Goal: Task Accomplishment & Management: Manage account settings

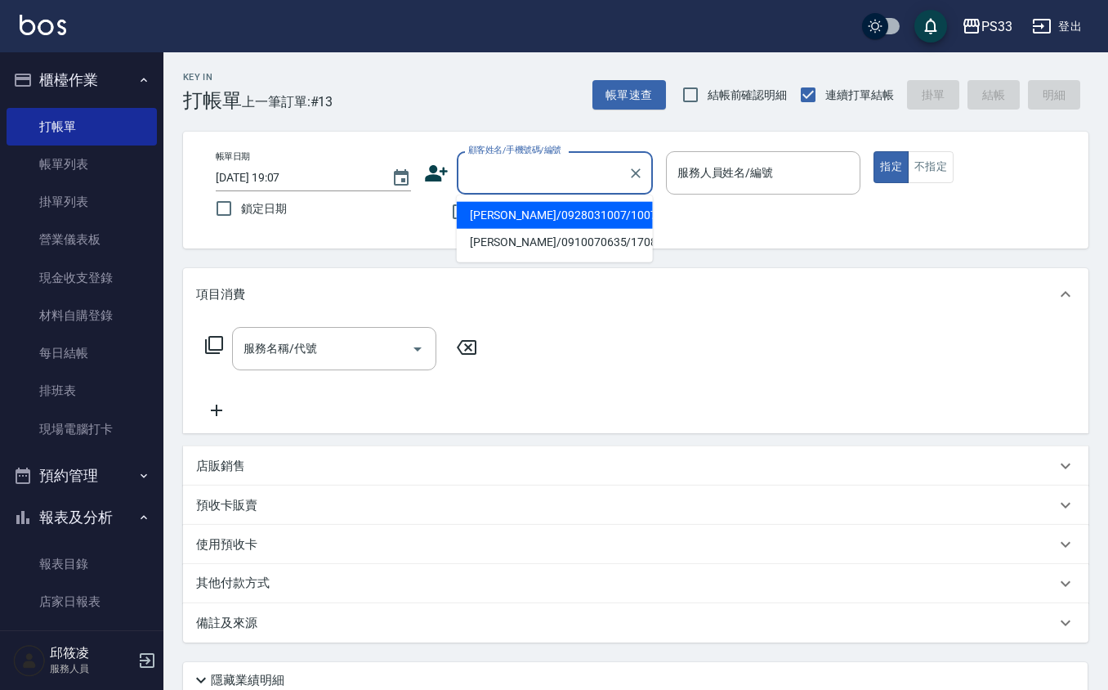
click at [544, 164] on input "顧客姓名/手機號碼/編號" at bounding box center [542, 172] width 157 height 29
type input "[PERSON_NAME]/0928031007/100706"
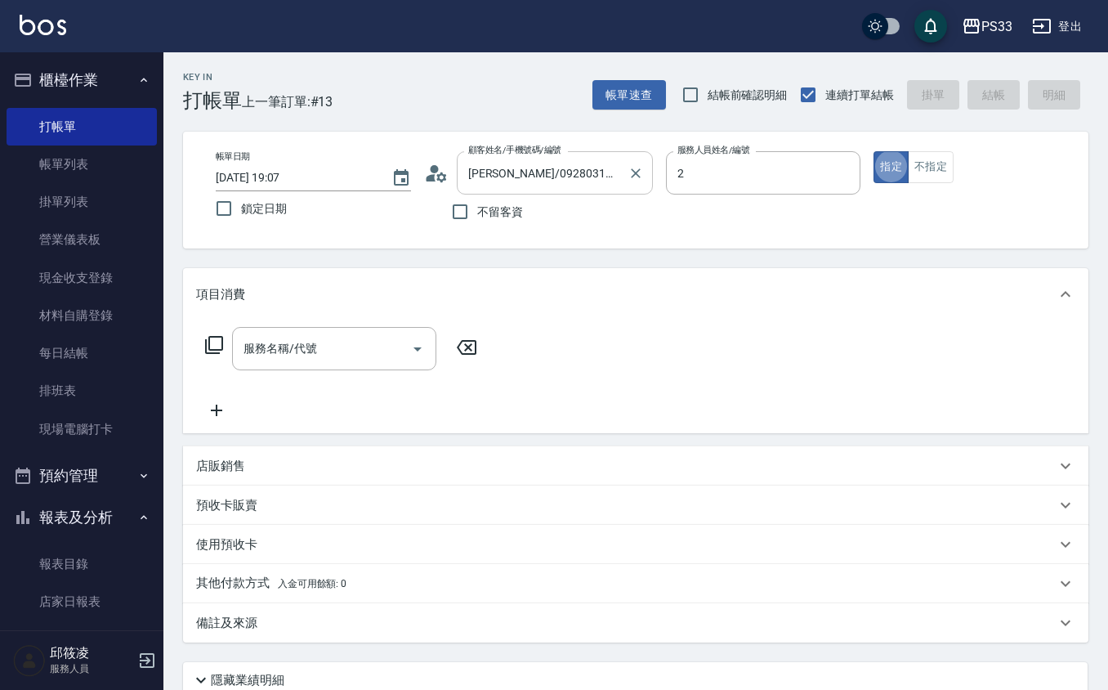
type input "mini-2"
type button "true"
type input "MINI/0938689713/2"
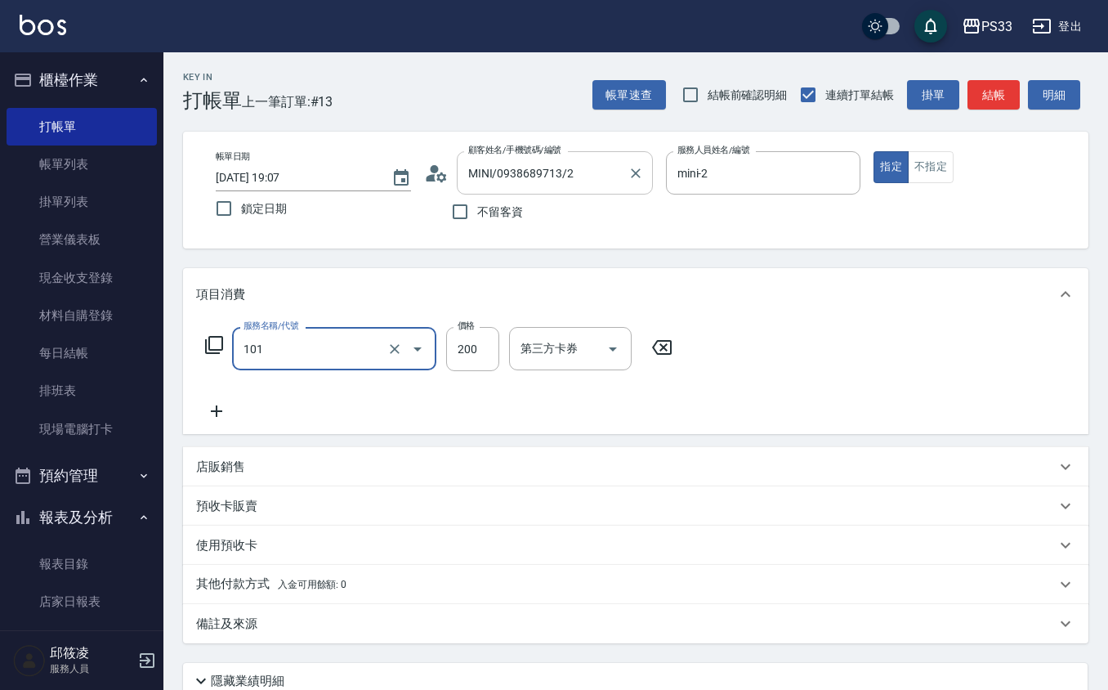
type input "洗髮(101)"
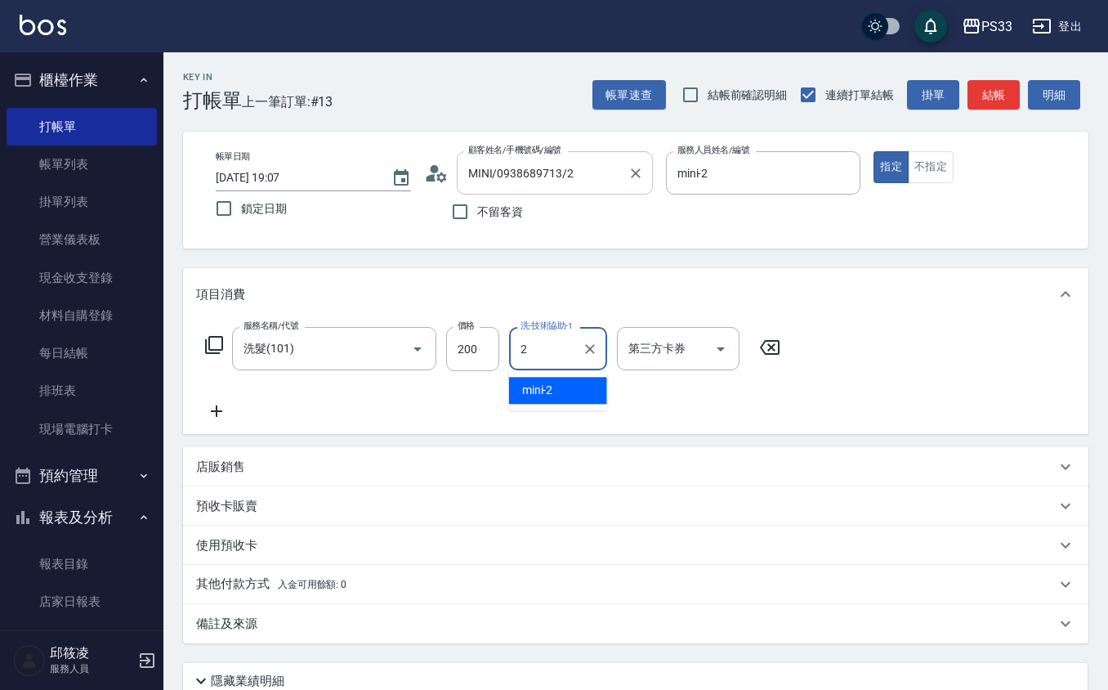
type input "mini-2"
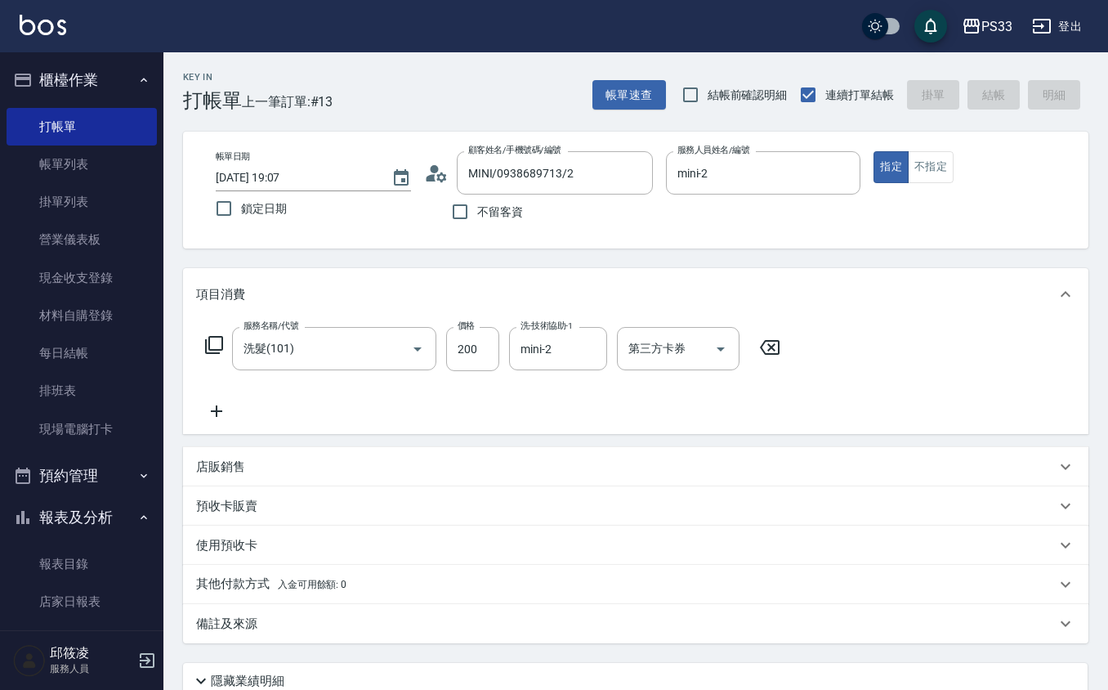
type input "[DATE] 19:50"
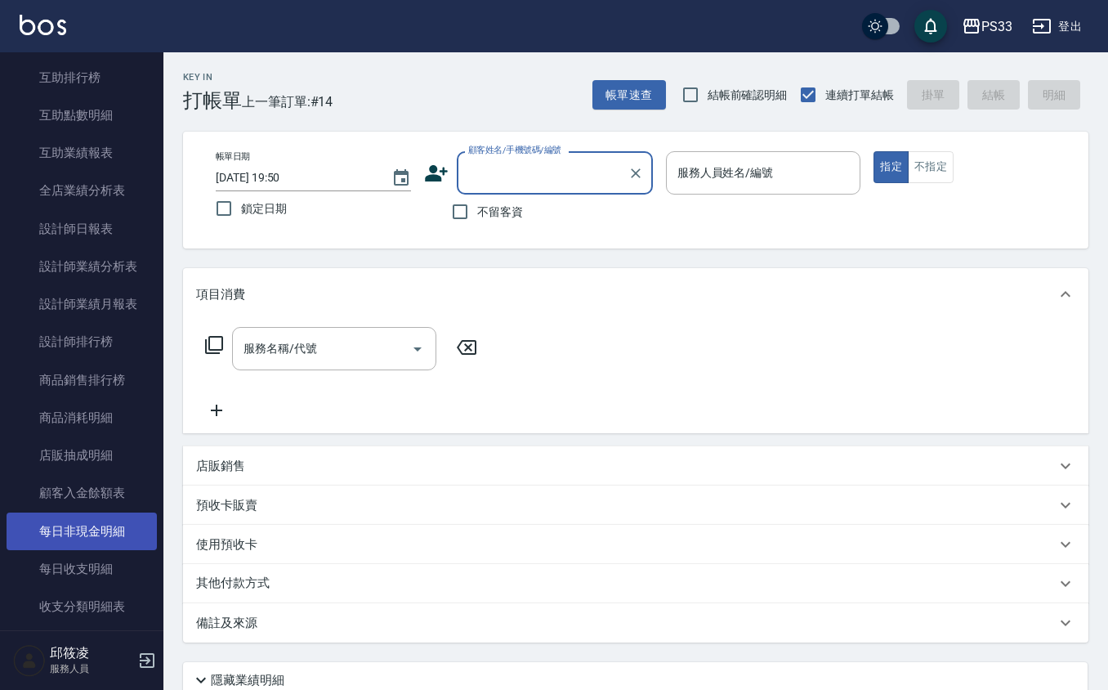
scroll to position [654, 0]
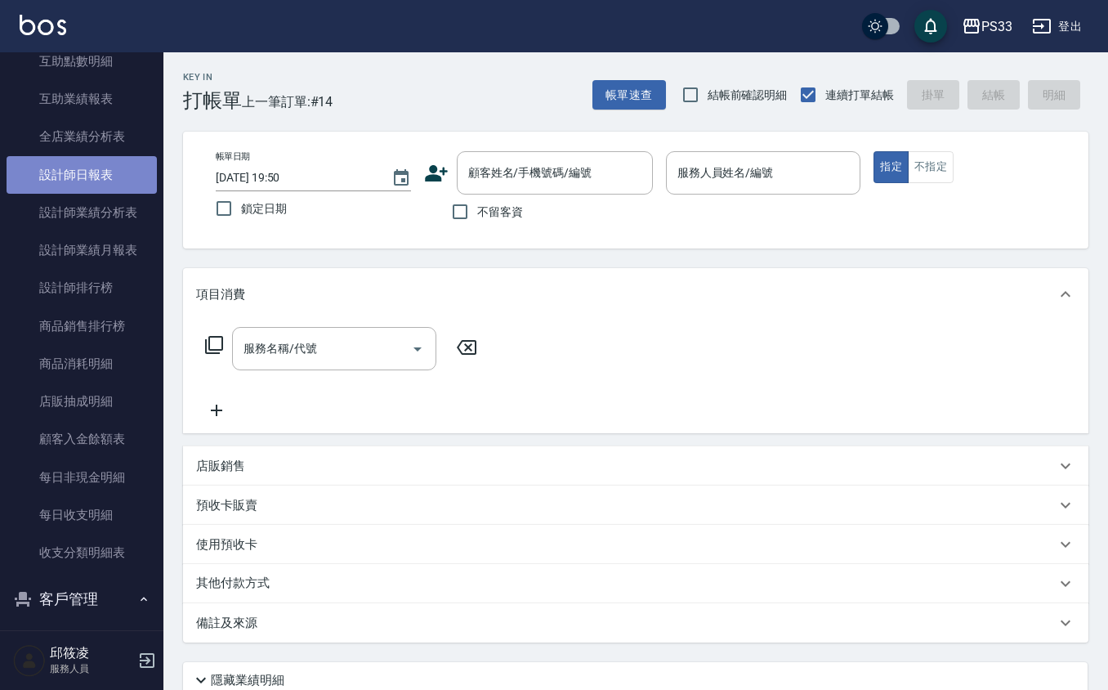
click at [112, 178] on link "設計師日報表" at bounding box center [82, 175] width 150 height 38
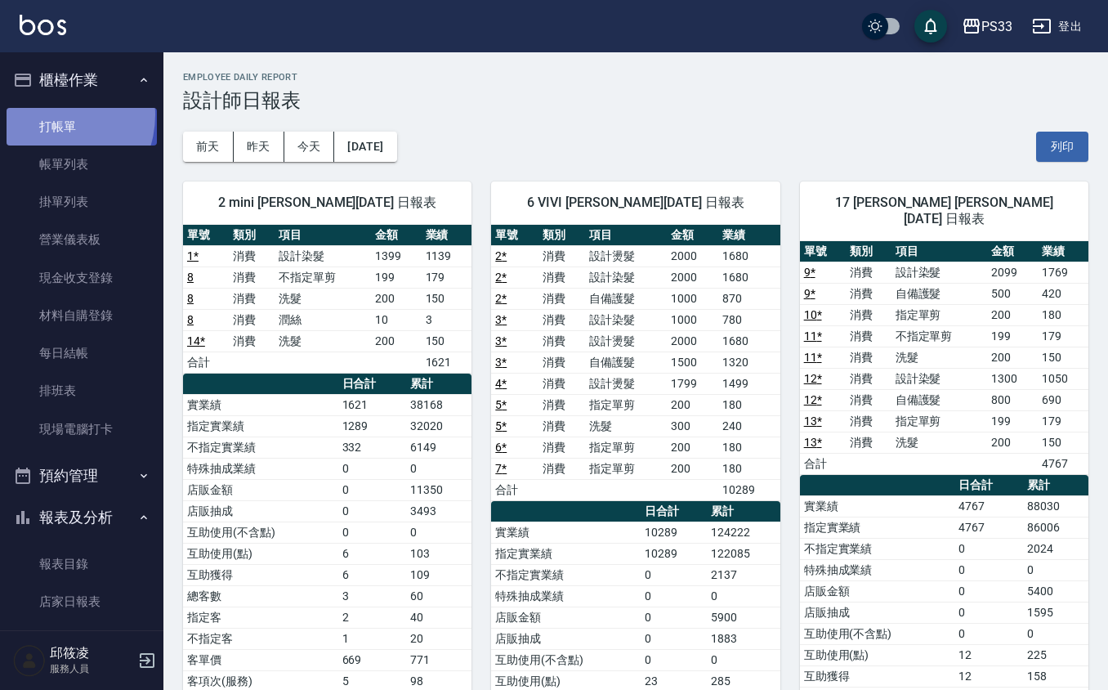
click at [47, 113] on link "打帳單" at bounding box center [82, 127] width 150 height 38
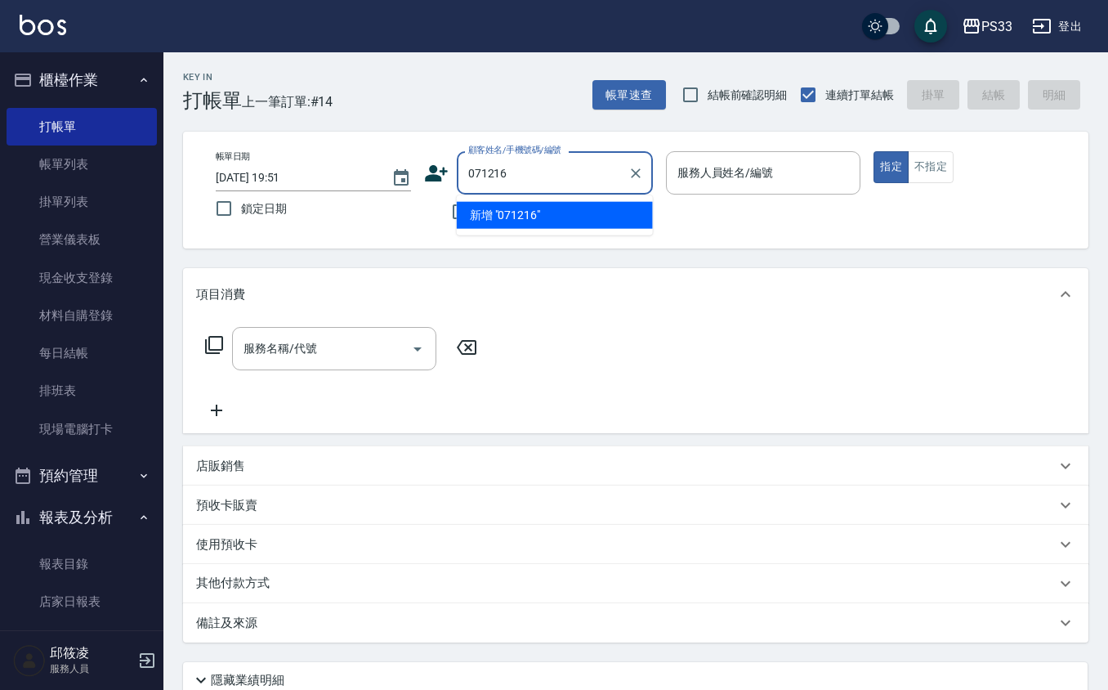
type input "071216"
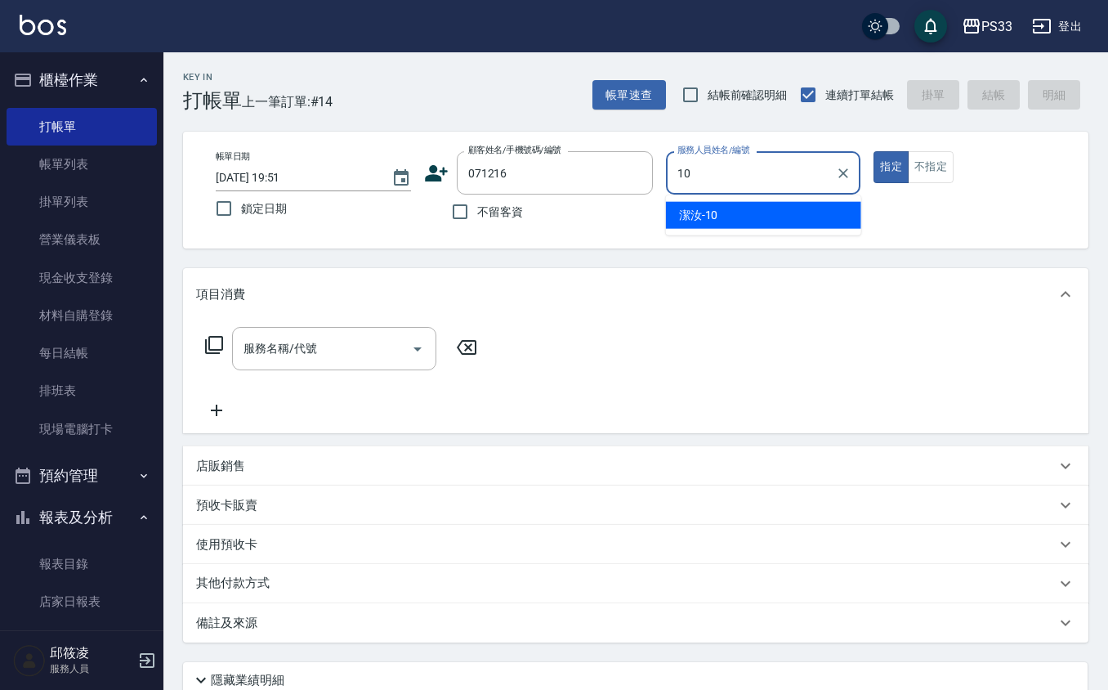
type input "107"
type input "[PERSON_NAME]/0903980616/071216"
type input "[PERSON_NAME]-17"
type button "true"
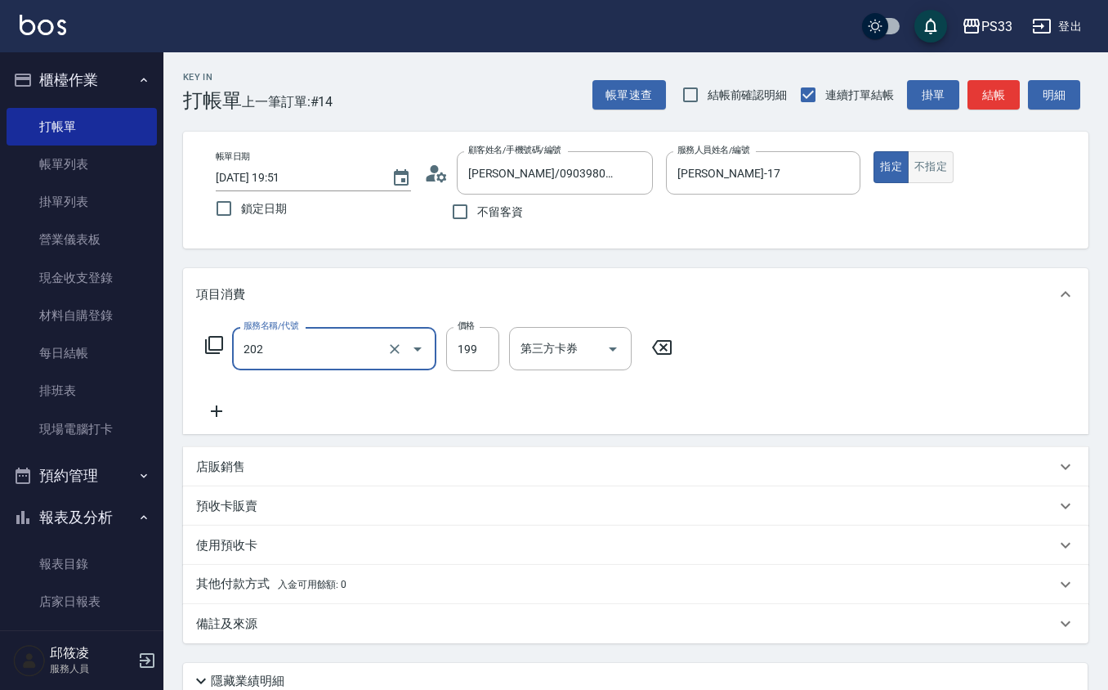
type input "不指定單剪(202)"
click at [939, 171] on button "不指定" at bounding box center [931, 167] width 46 height 32
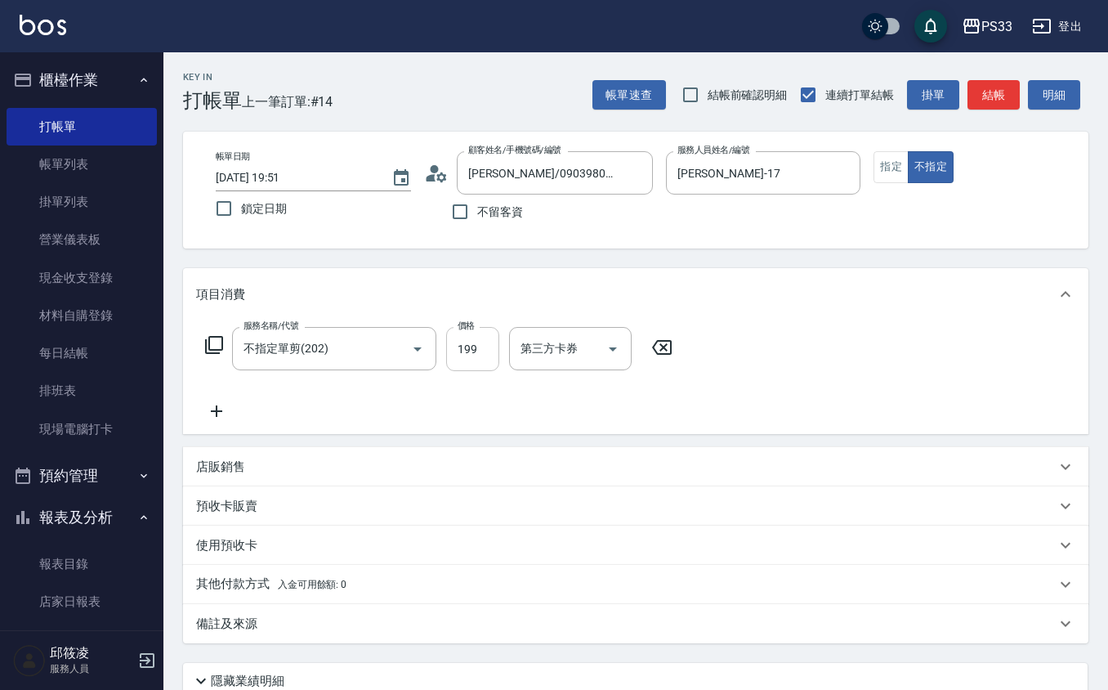
type button "false"
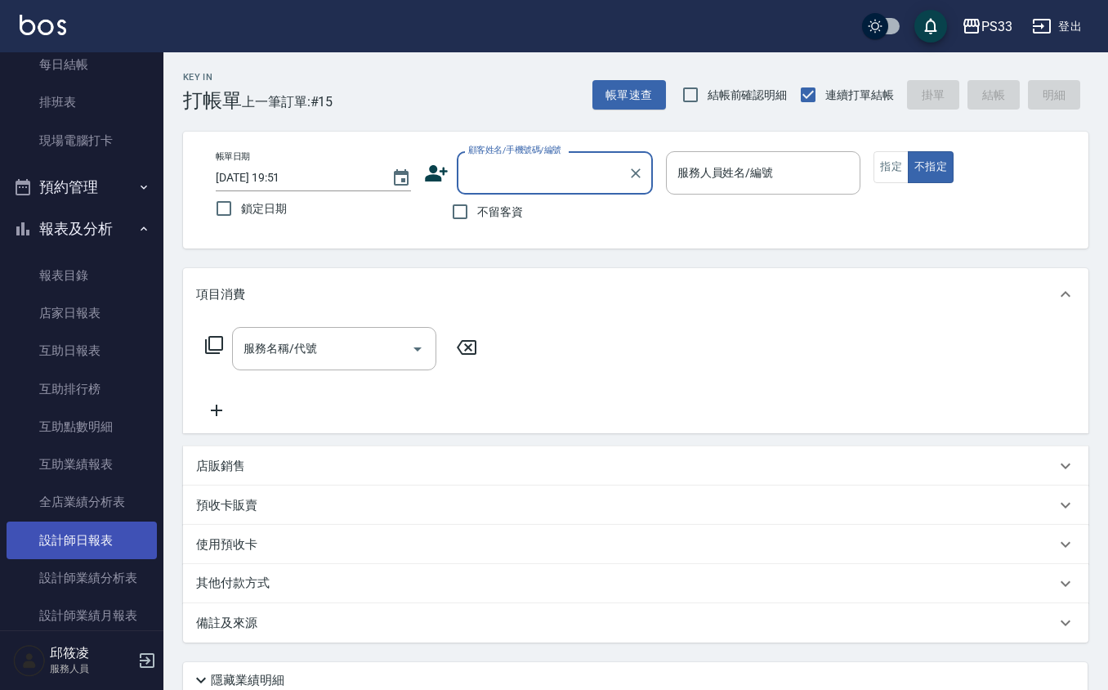
scroll to position [327, 0]
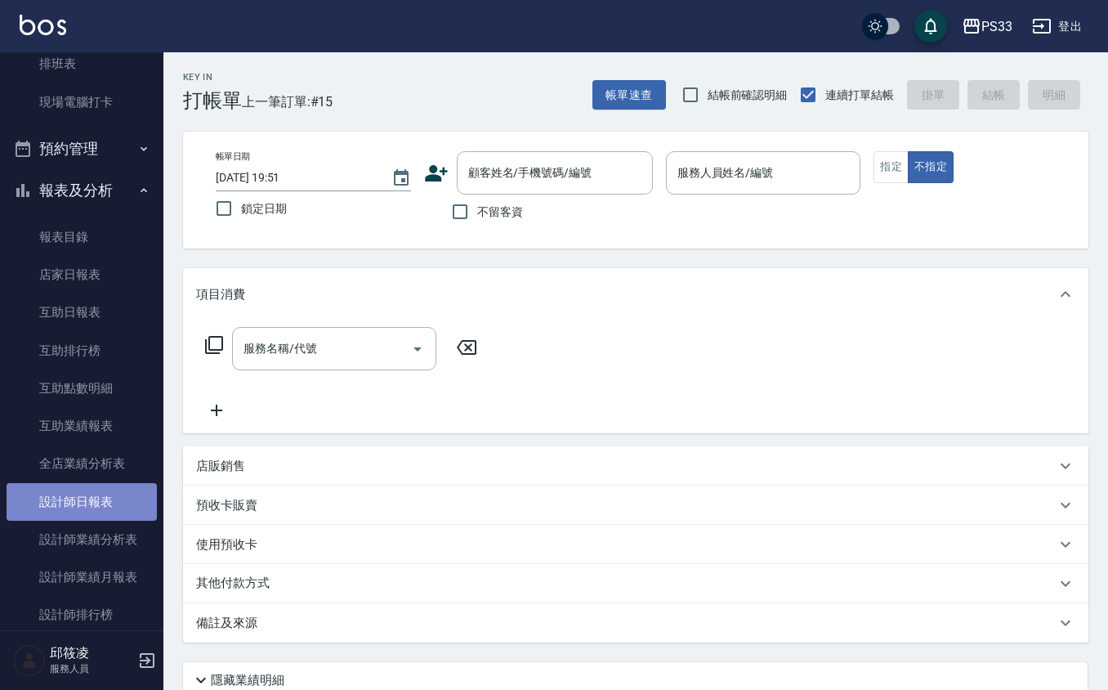
click at [92, 495] on link "設計師日報表" at bounding box center [82, 502] width 150 height 38
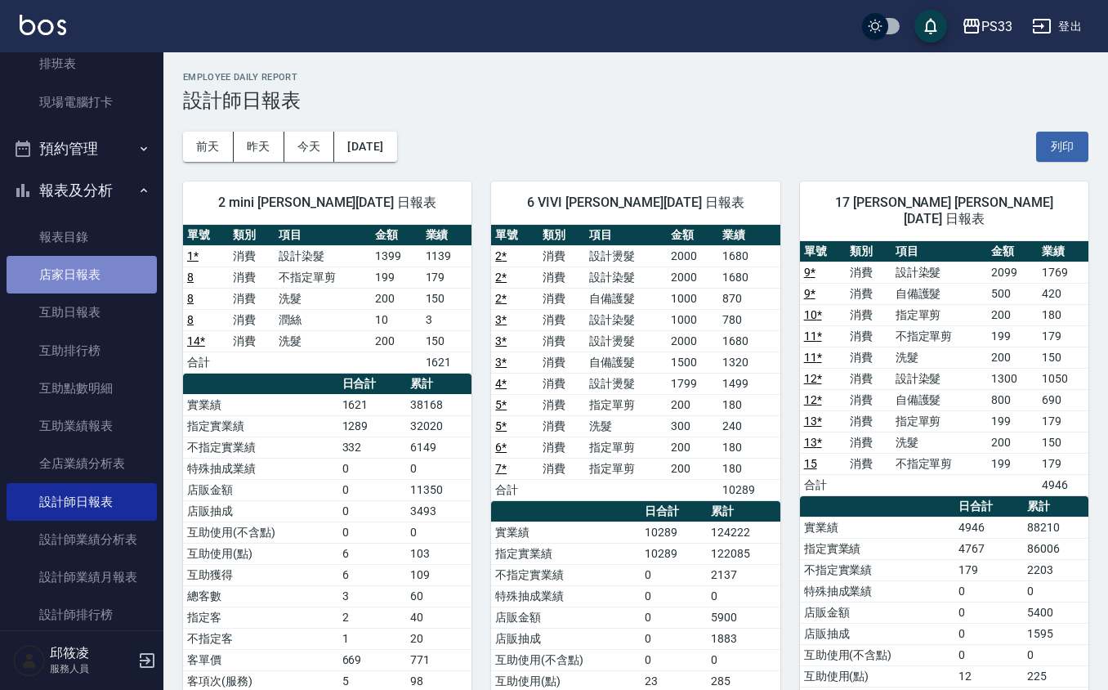
click at [96, 266] on link "店家日報表" at bounding box center [82, 275] width 150 height 38
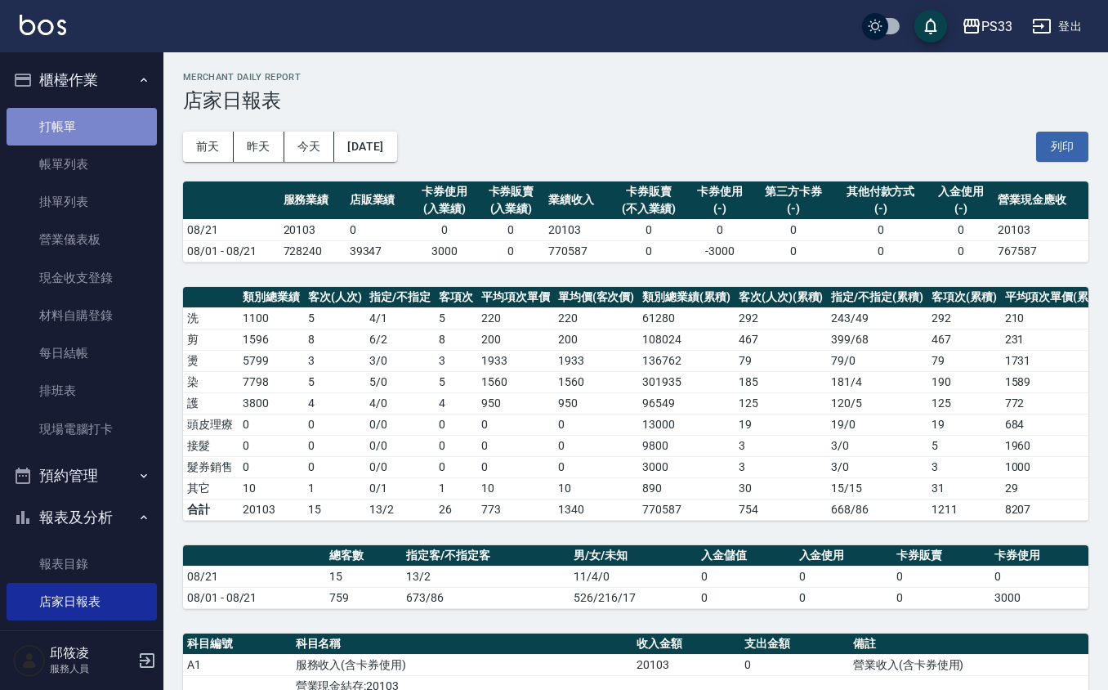
click at [83, 116] on link "打帳單" at bounding box center [82, 127] width 150 height 38
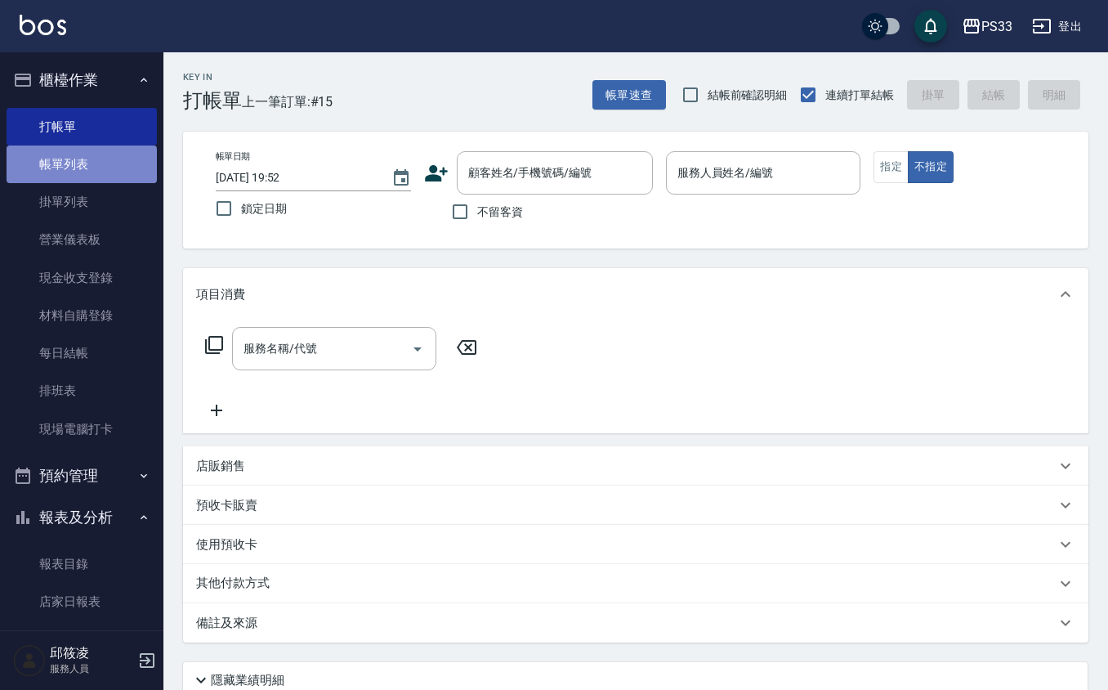
click at [103, 154] on link "帳單列表" at bounding box center [82, 164] width 150 height 38
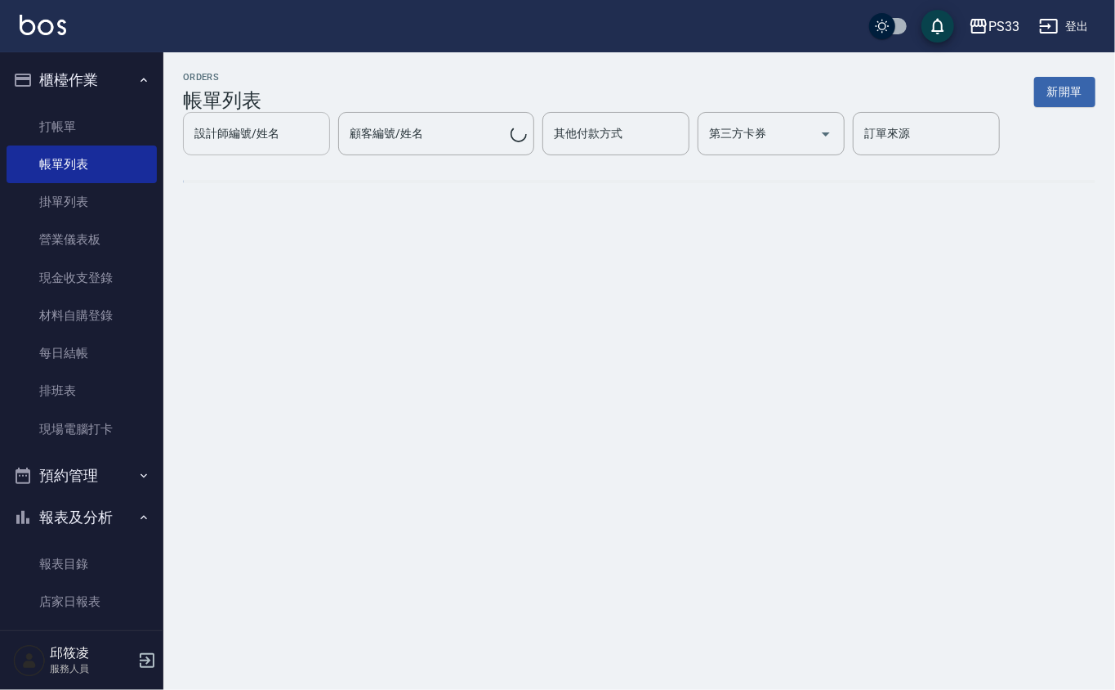
click at [279, 123] on div "設計師編號/姓名 設計師編號/姓名 顧客編號/姓名 顧客編號/姓名 其他付款方式 其他付款方式 第三方卡券 第三方卡券 訂單來源 訂單來源" at bounding box center [639, 133] width 913 height 43
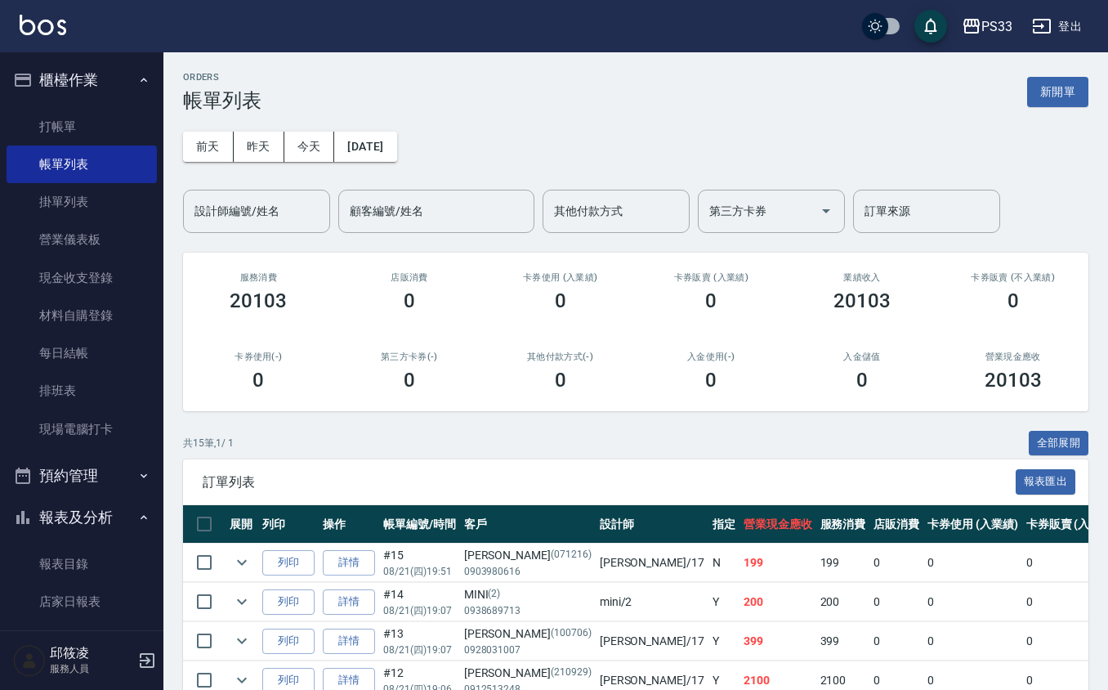
click at [262, 207] on input "設計師編號/姓名" at bounding box center [256, 211] width 132 height 29
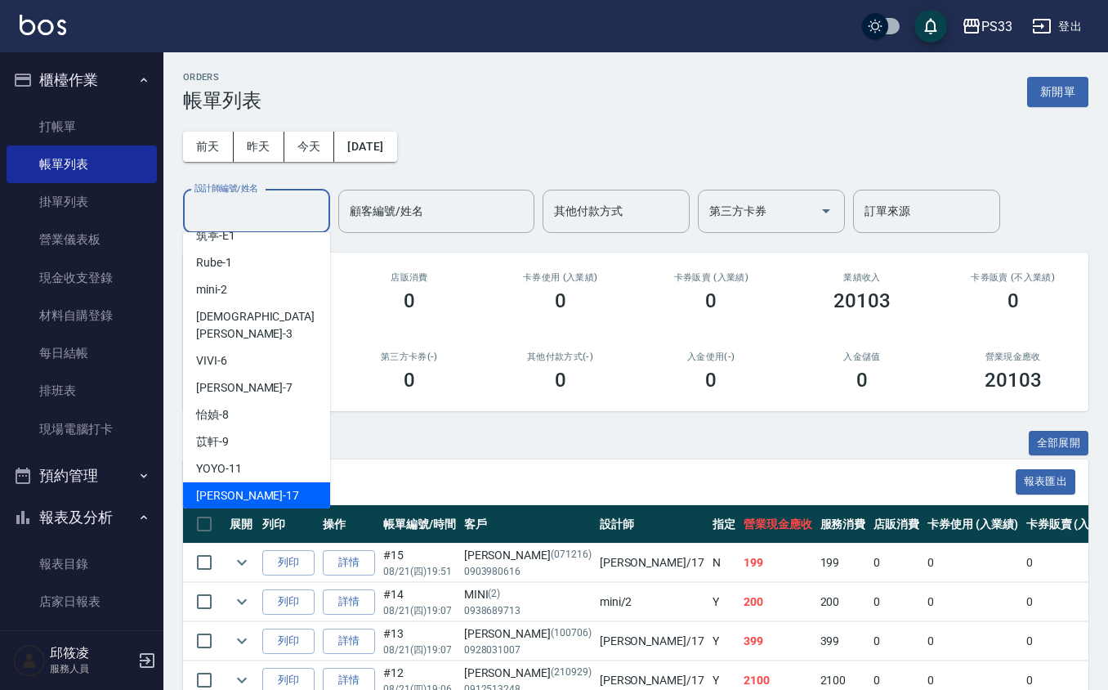
scroll to position [109, 0]
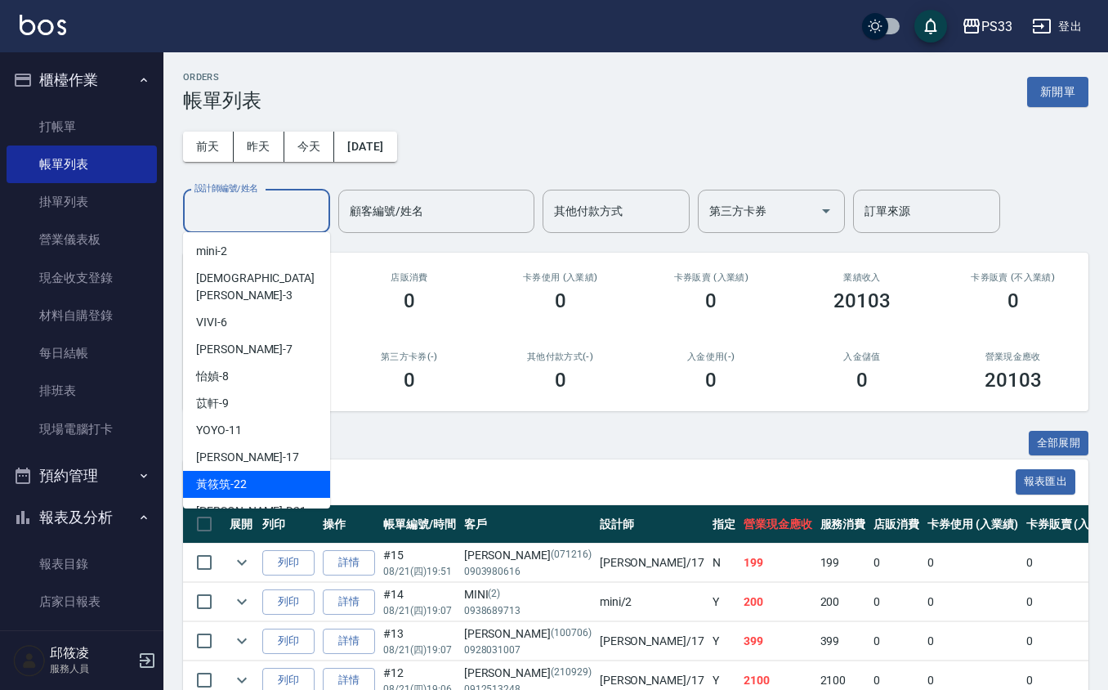
click at [261, 471] on div "[PERSON_NAME]-22" at bounding box center [256, 484] width 147 height 27
type input "[PERSON_NAME]-22"
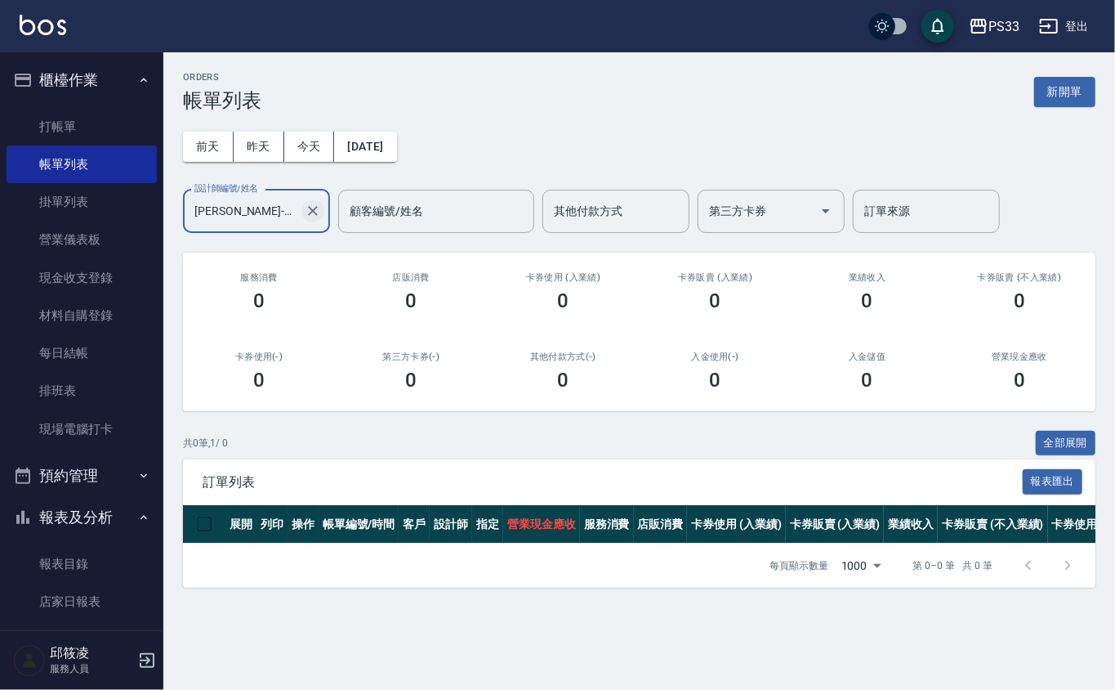
click at [302, 208] on button "Clear" at bounding box center [312, 210] width 23 height 23
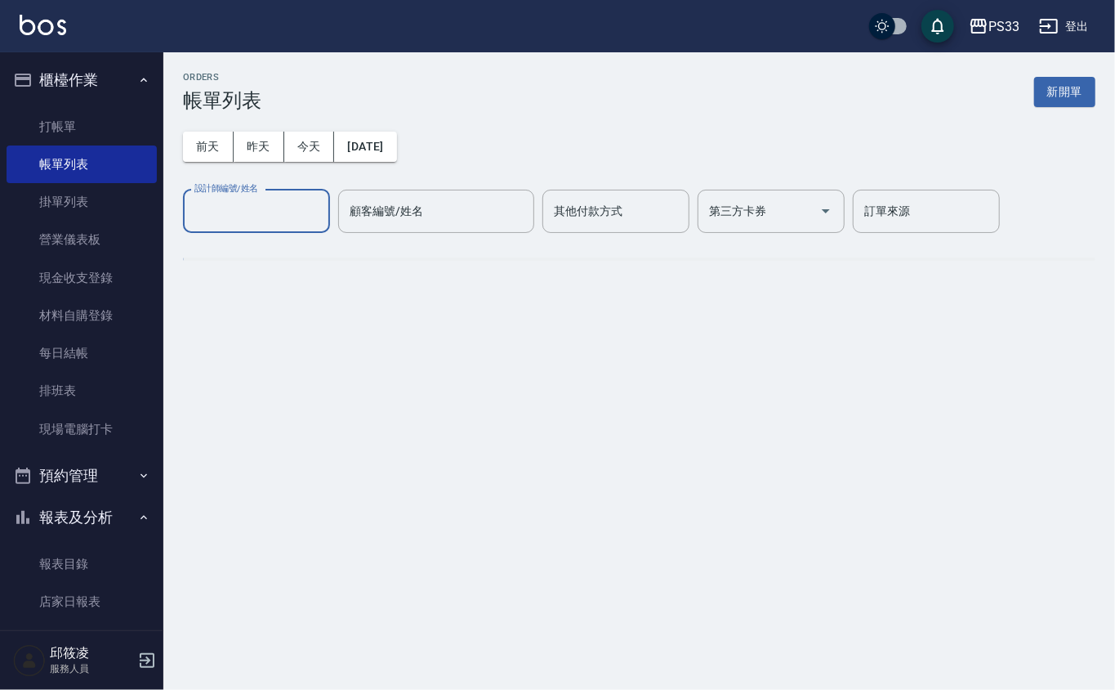
click at [285, 208] on input "設計師編號/姓名" at bounding box center [256, 211] width 132 height 29
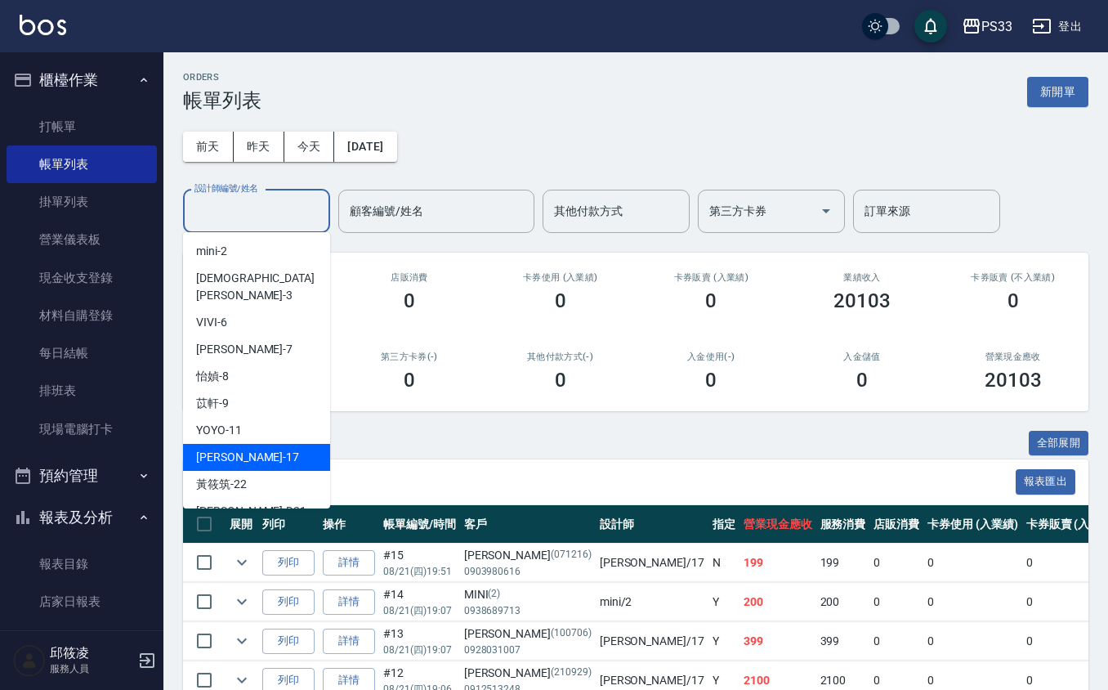
click at [250, 444] on div "[PERSON_NAME] -17" at bounding box center [256, 457] width 147 height 27
type input "[PERSON_NAME]-17"
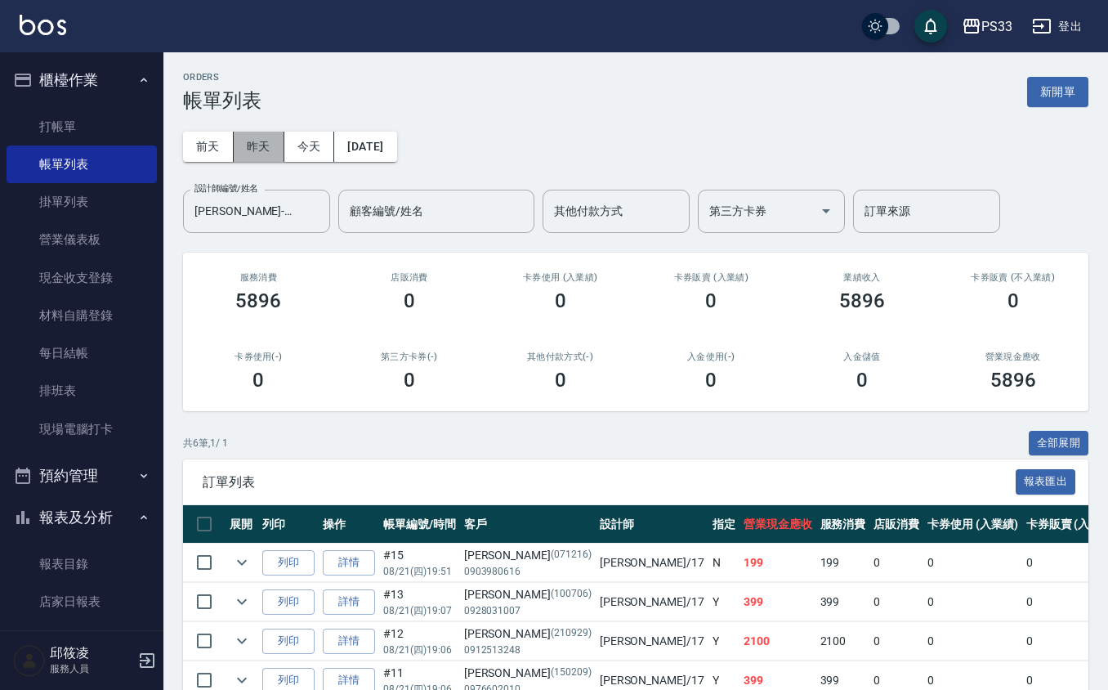
click at [261, 152] on button "昨天" at bounding box center [259, 147] width 51 height 30
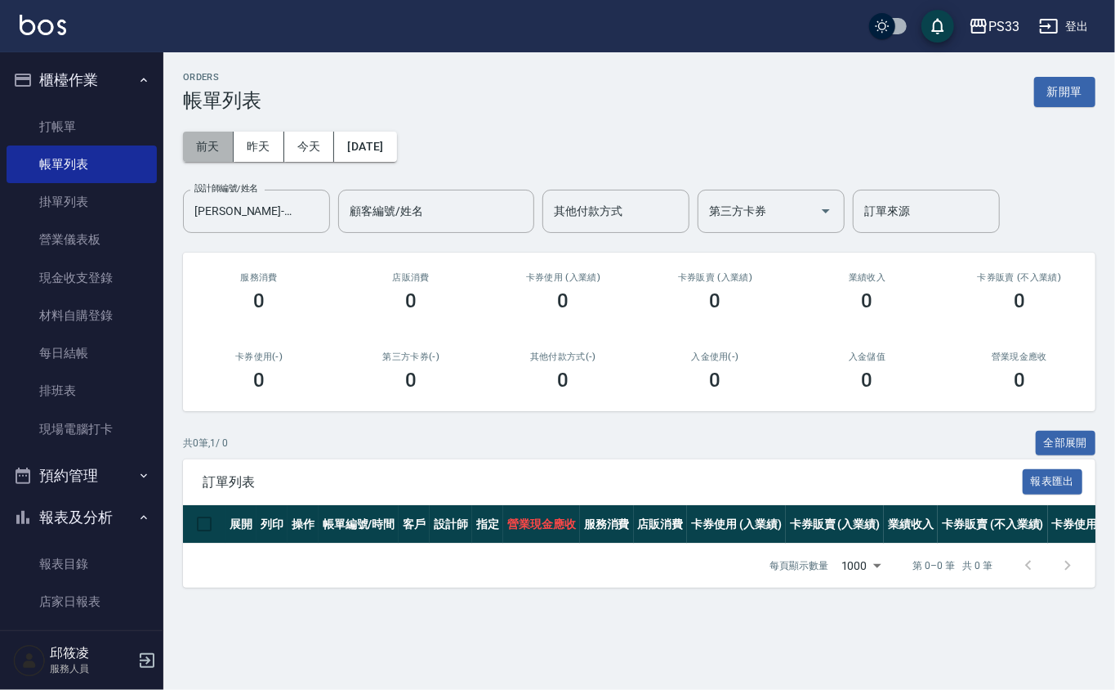
click at [200, 134] on button "前天" at bounding box center [208, 147] width 51 height 30
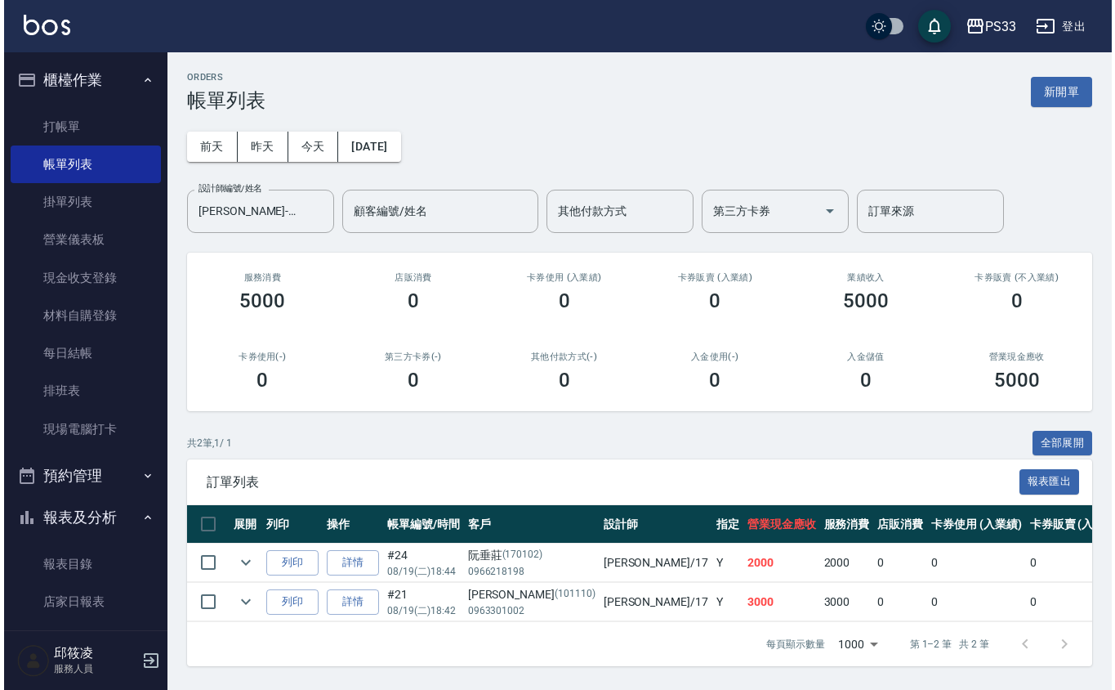
scroll to position [14, 0]
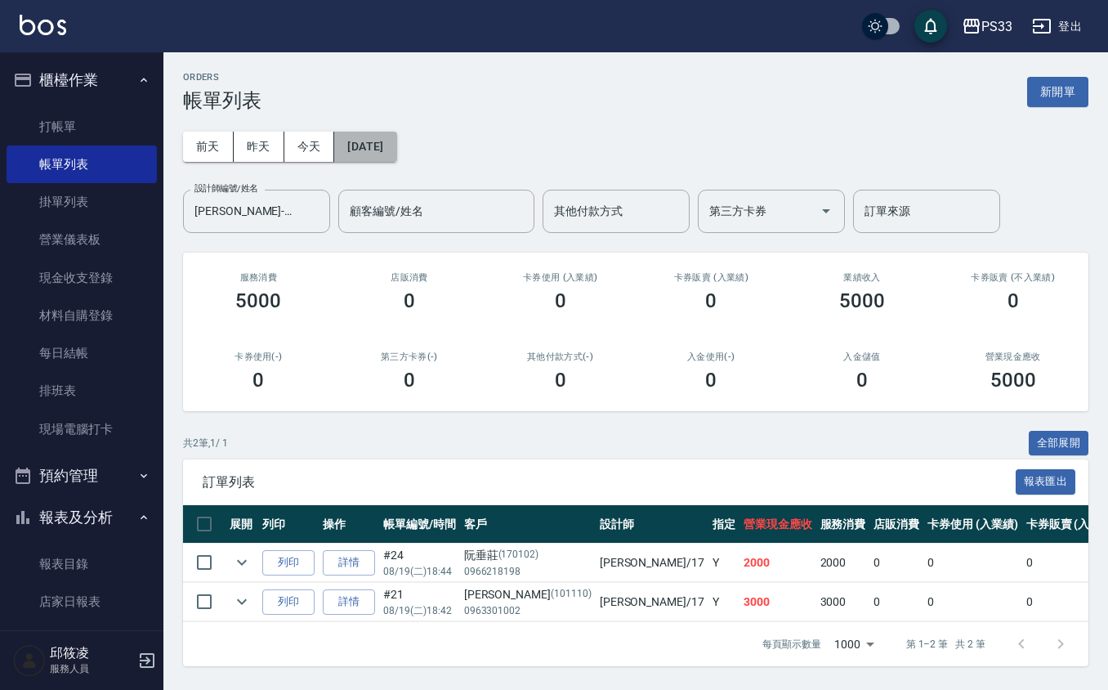
click at [394, 132] on button "[DATE]" at bounding box center [365, 147] width 62 height 30
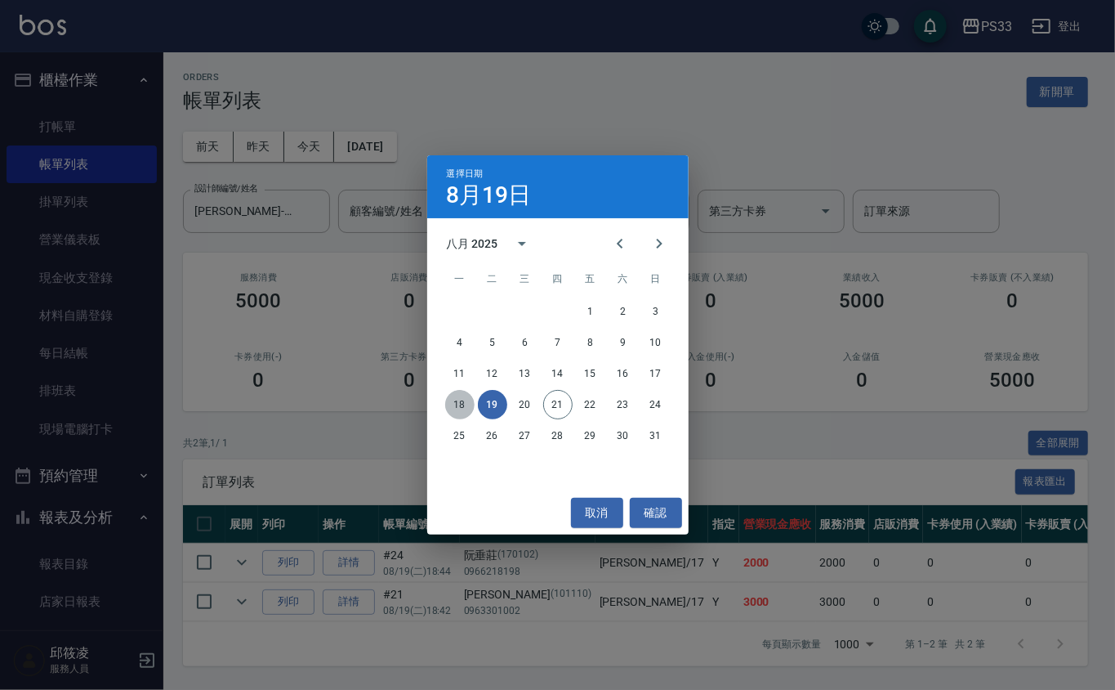
click at [451, 400] on button "18" at bounding box center [459, 404] width 29 height 29
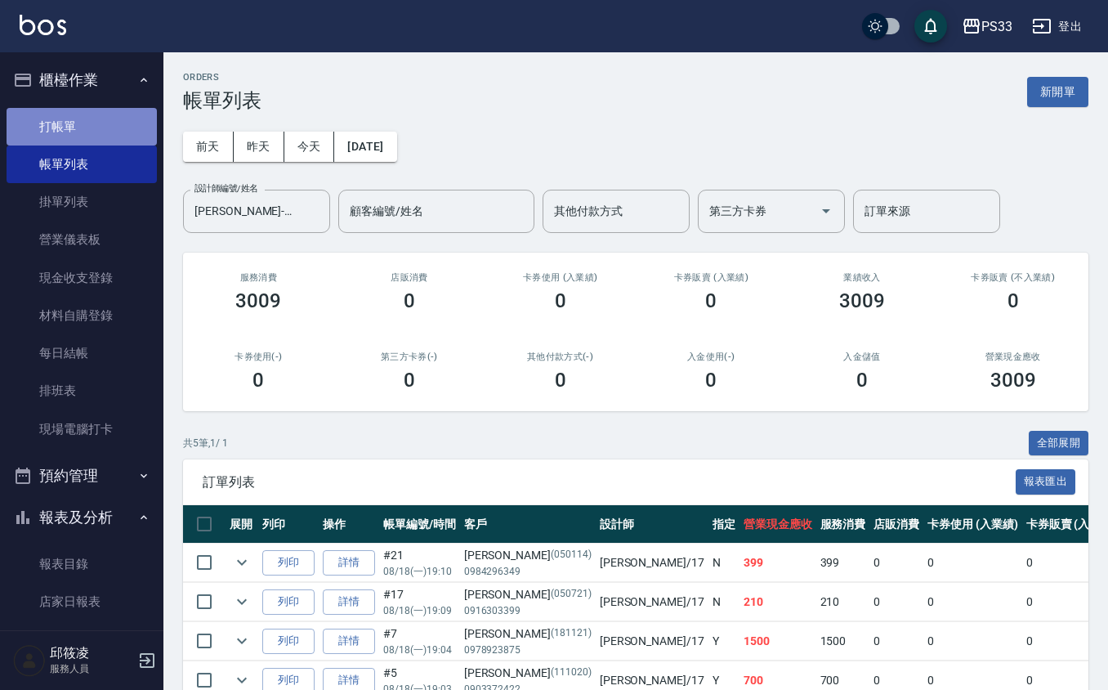
click at [86, 139] on link "打帳單" at bounding box center [82, 127] width 150 height 38
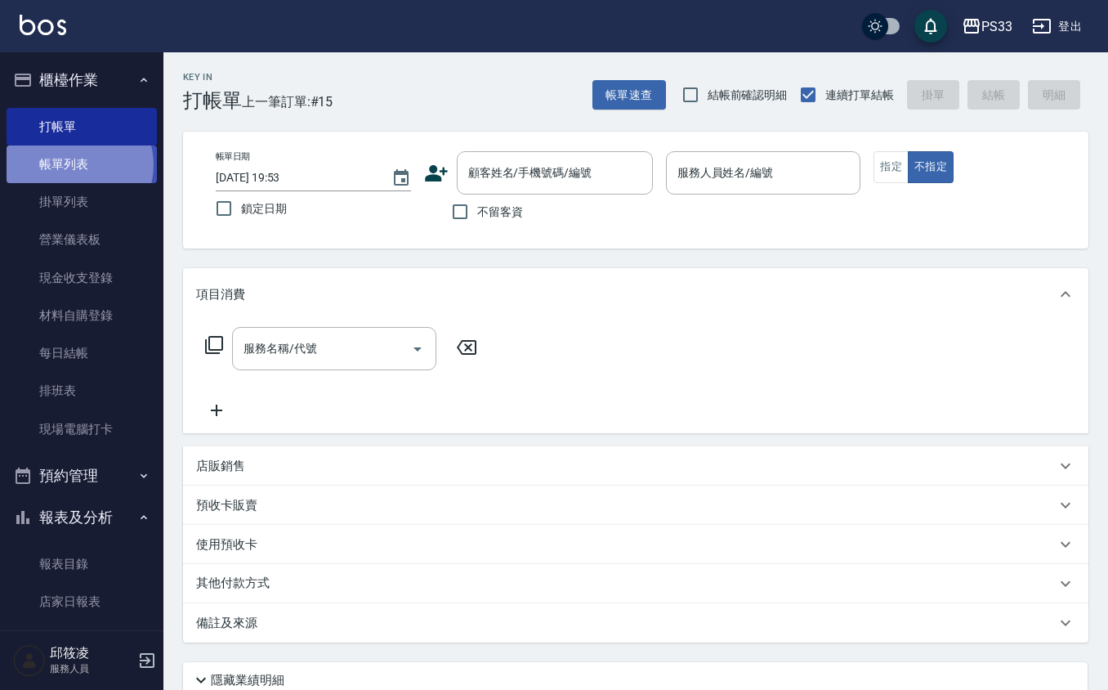
click at [78, 165] on link "帳單列表" at bounding box center [82, 164] width 150 height 38
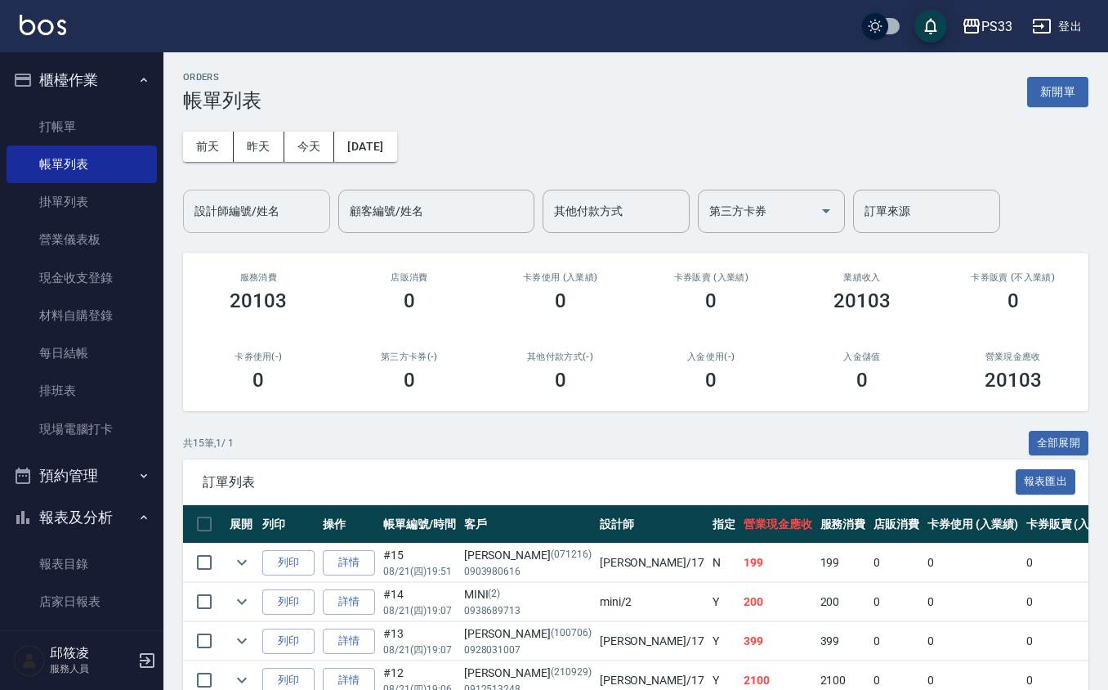
click at [236, 217] on input "設計師編號/姓名" at bounding box center [256, 211] width 132 height 29
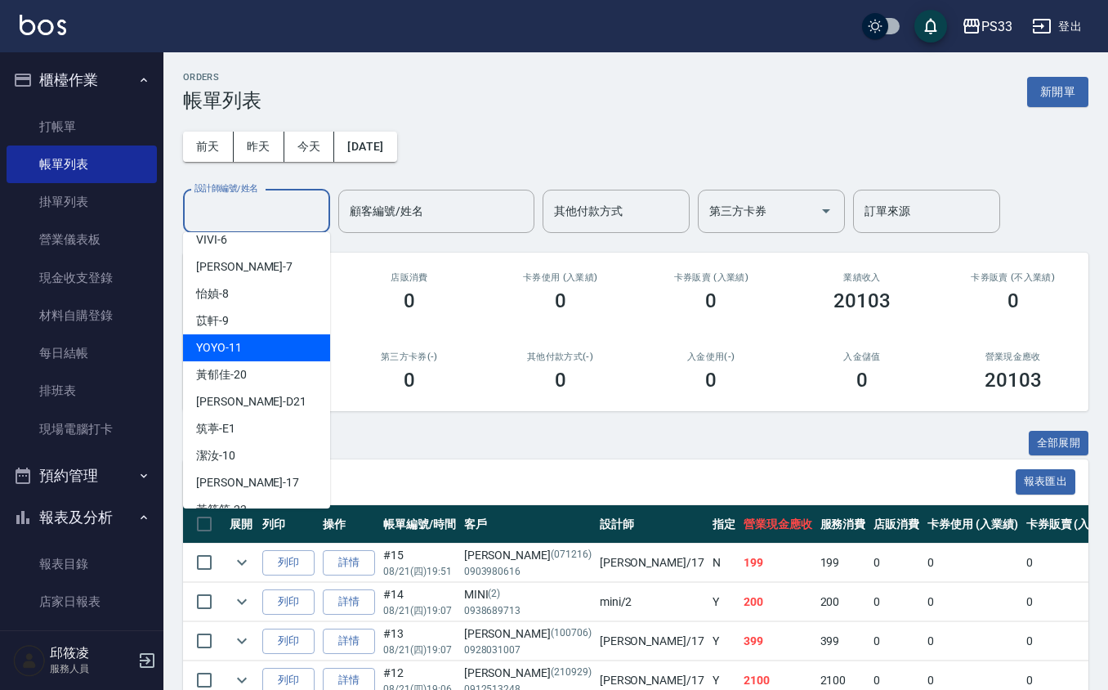
scroll to position [141, 0]
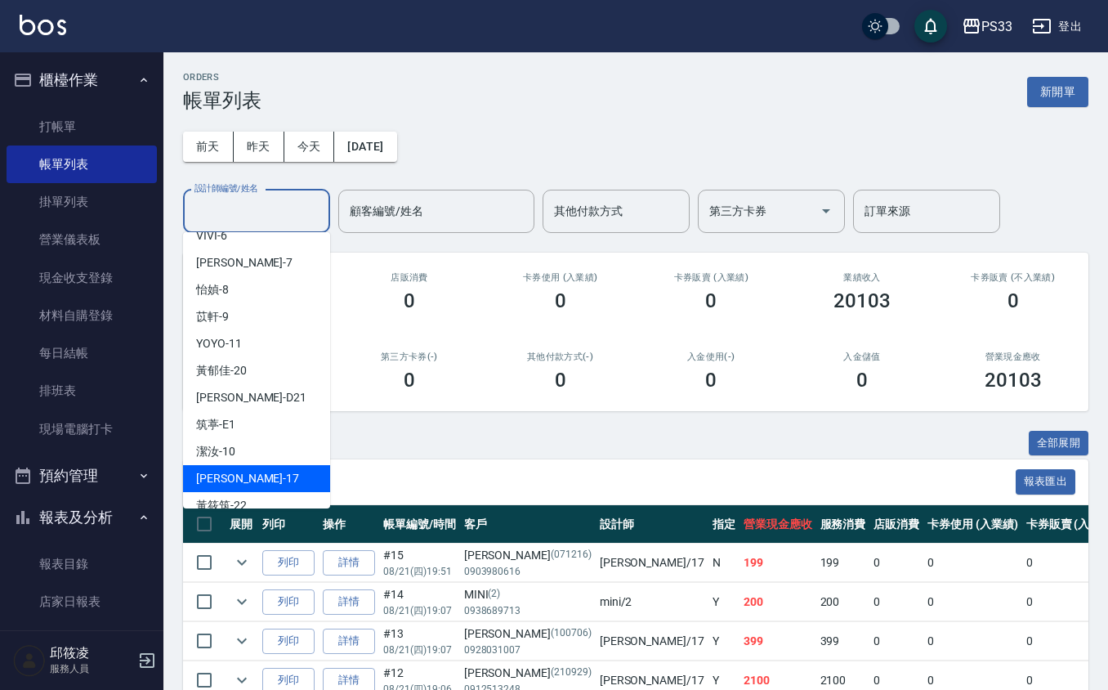
click at [255, 465] on div "[PERSON_NAME] -17" at bounding box center [256, 478] width 147 height 27
type input "[PERSON_NAME]-17"
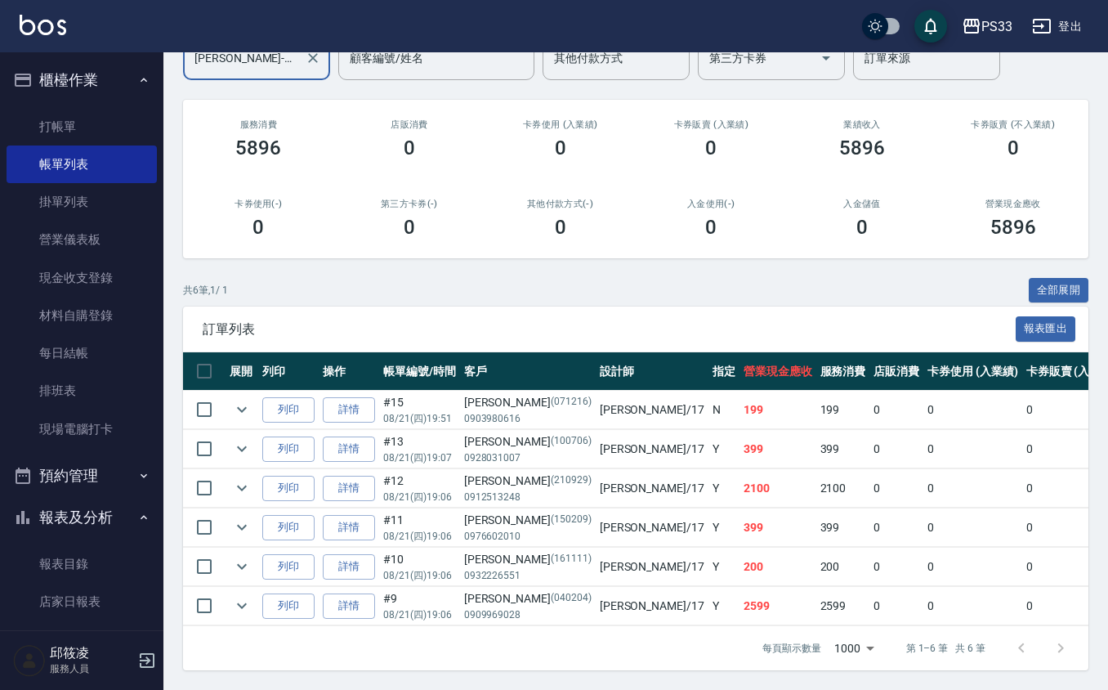
scroll to position [173, 0]
click at [343, 397] on link "詳情" at bounding box center [349, 409] width 52 height 25
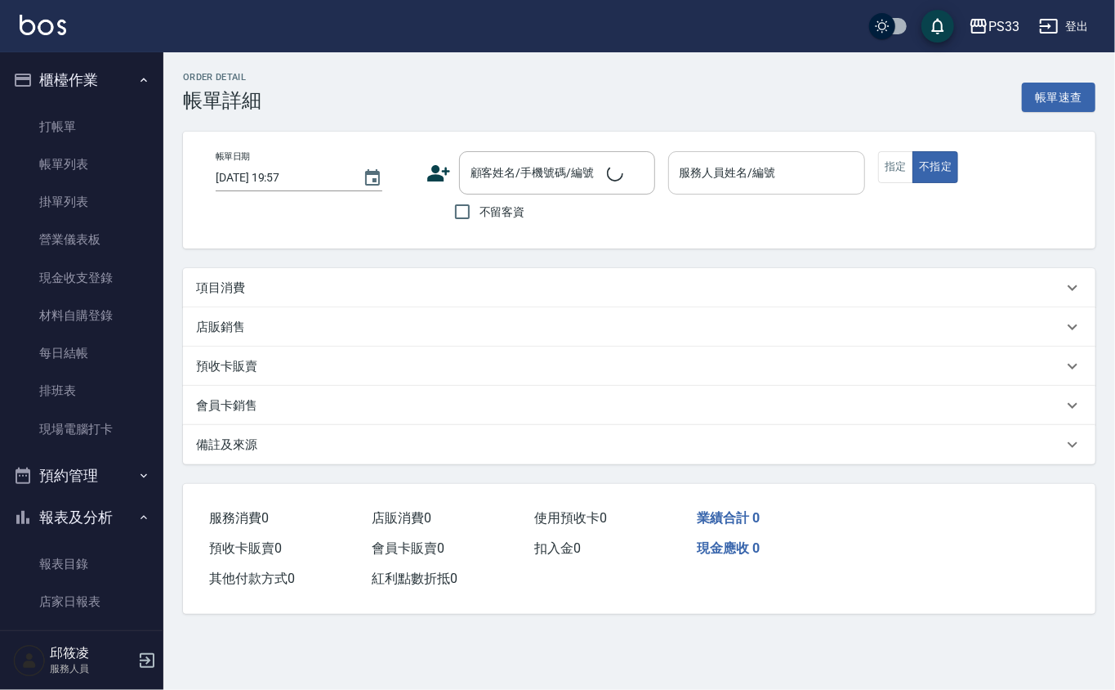
type input "[DATE] 19:51"
type input "[PERSON_NAME]-17"
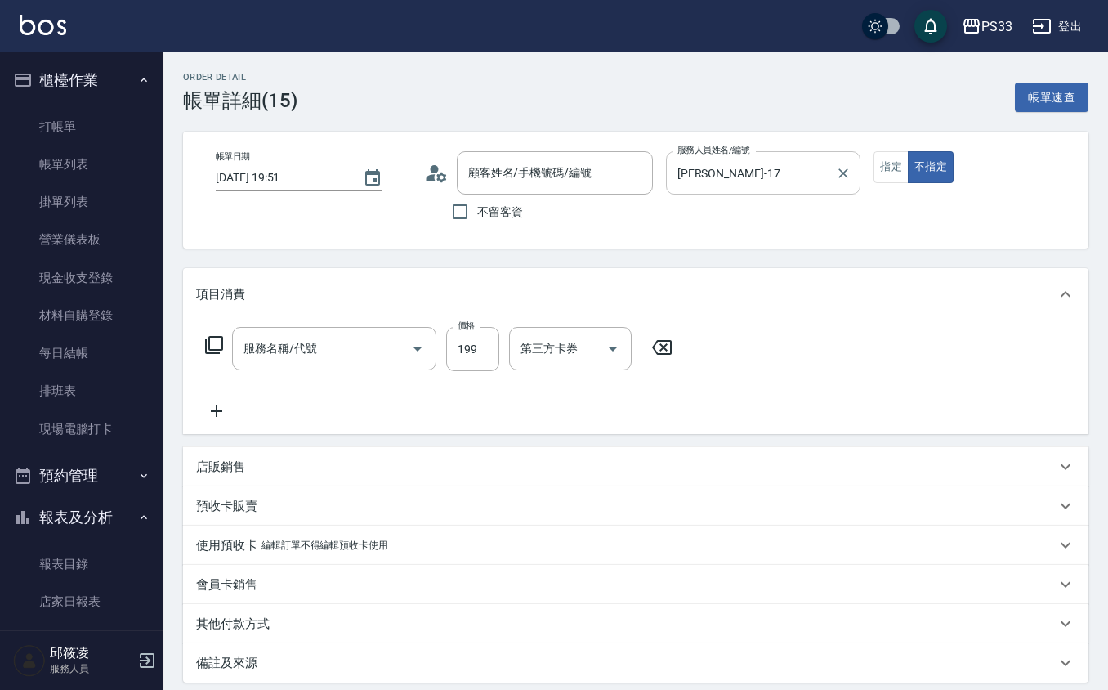
type input "[PERSON_NAME]/0903980616/071216"
type input "不指定單剪(202)"
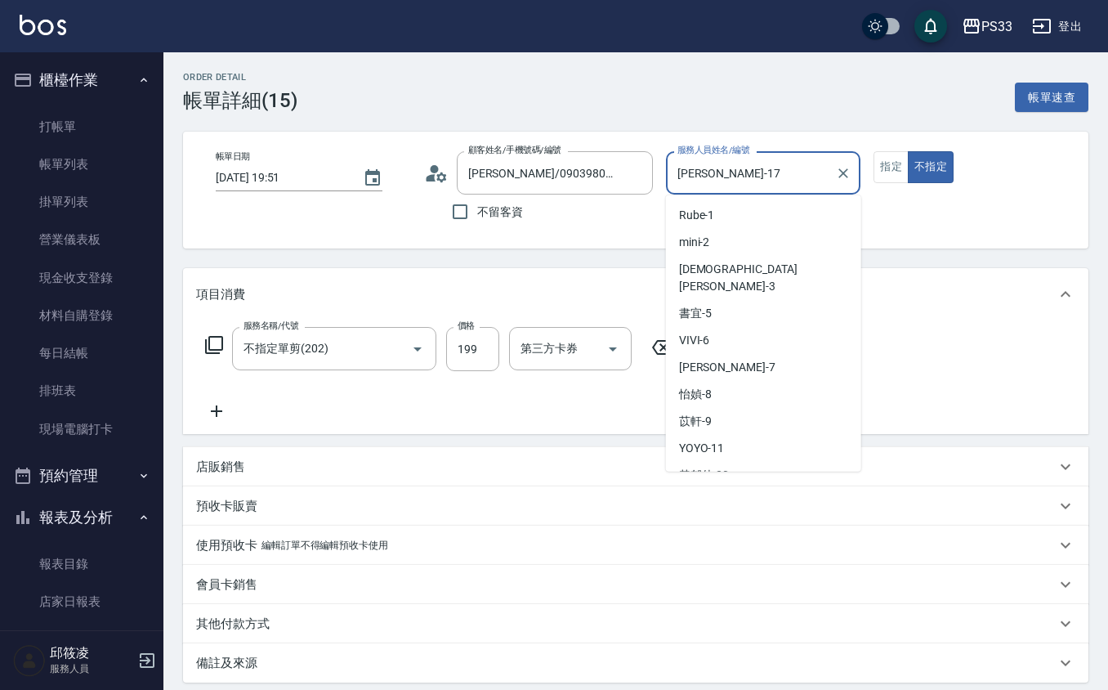
click at [792, 176] on input "[PERSON_NAME]-17" at bounding box center [751, 172] width 156 height 29
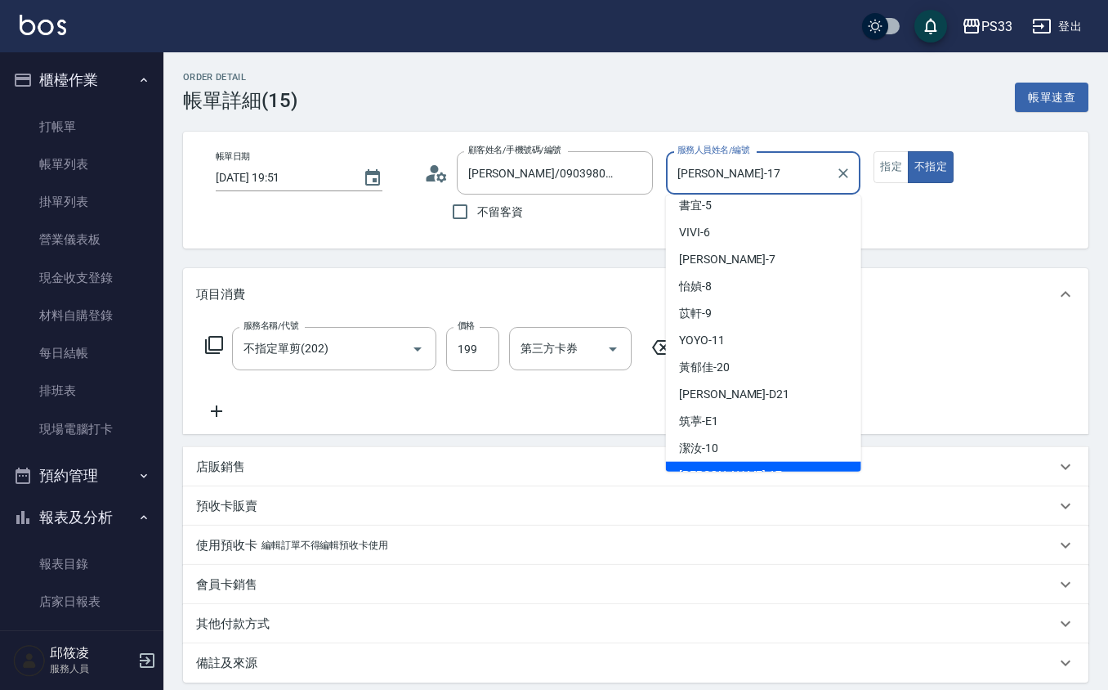
click at [825, 167] on input "[PERSON_NAME]-17" at bounding box center [751, 172] width 156 height 29
click at [847, 183] on button "Clear" at bounding box center [843, 173] width 23 height 23
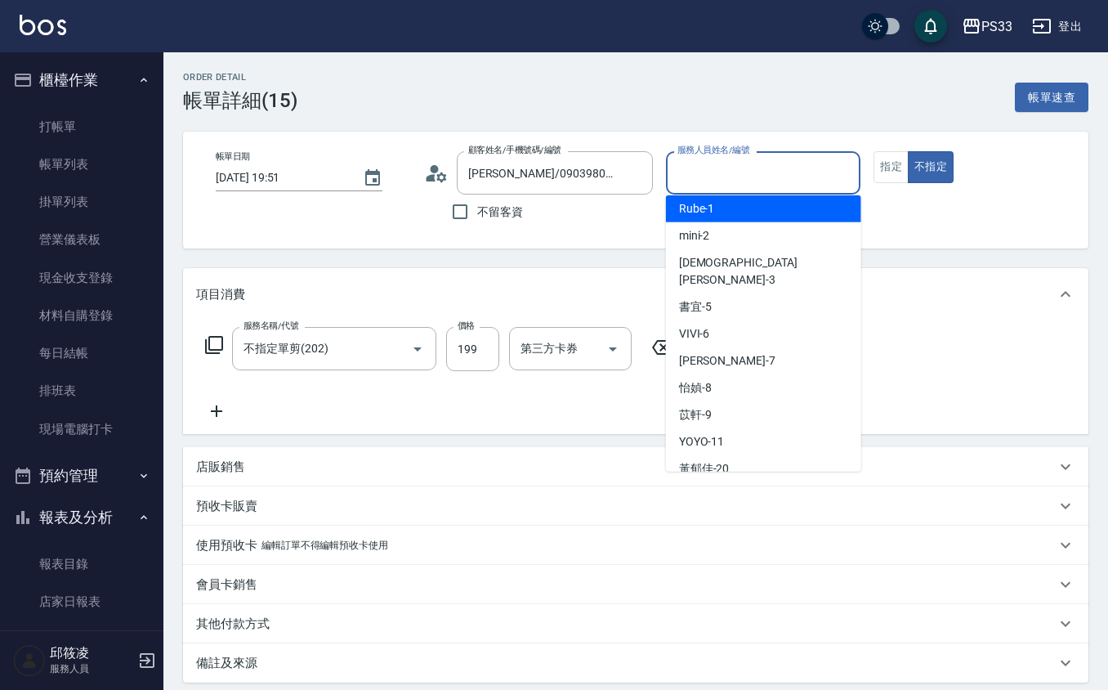
click at [784, 178] on input "服務人員姓名/編號" at bounding box center [763, 172] width 181 height 29
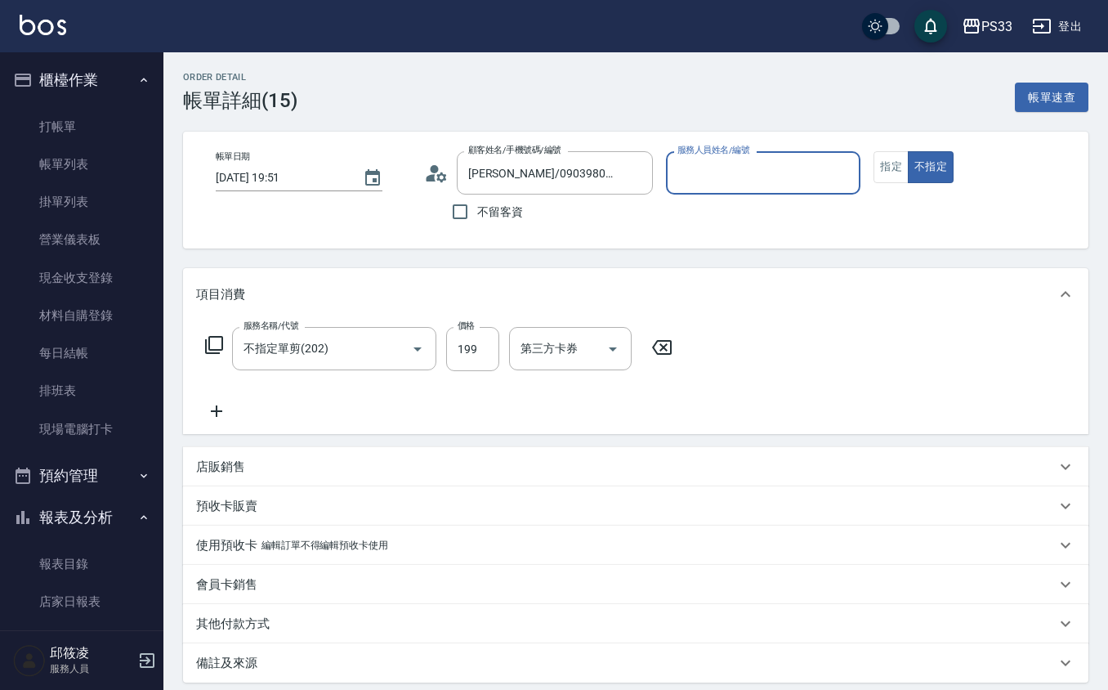
click at [784, 176] on input "服務人員姓名/編號" at bounding box center [763, 172] width 181 height 29
click at [752, 206] on div "mini -2" at bounding box center [763, 215] width 195 height 27
type input "mini-2"
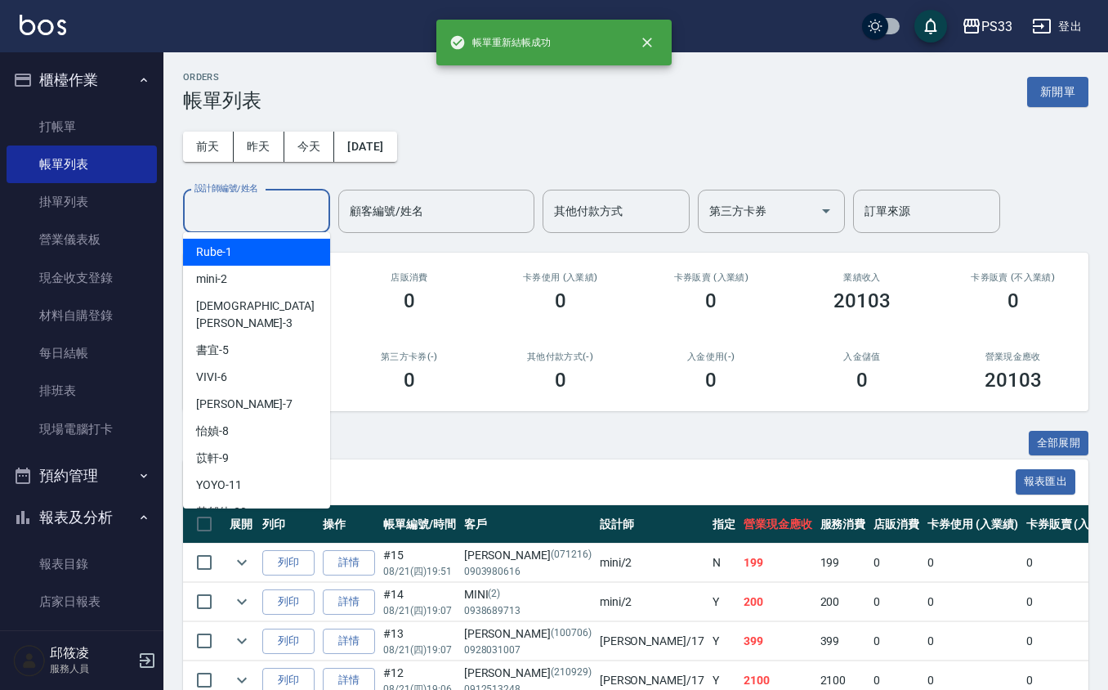
click at [297, 200] on input "設計師編號/姓名" at bounding box center [256, 211] width 132 height 29
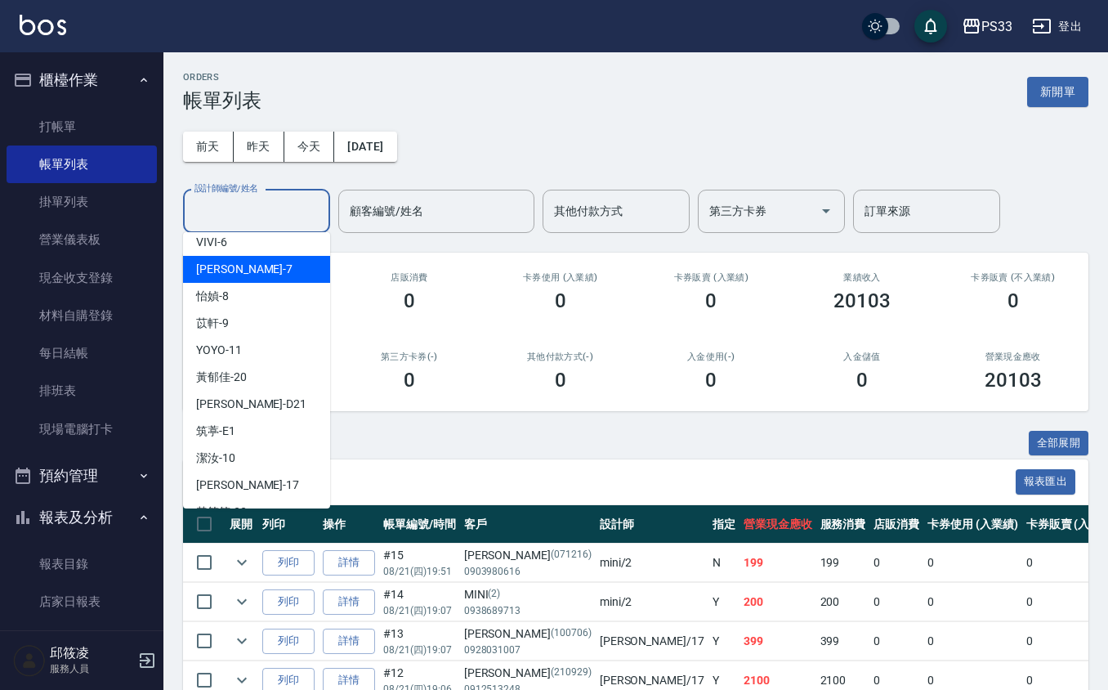
scroll to position [141, 0]
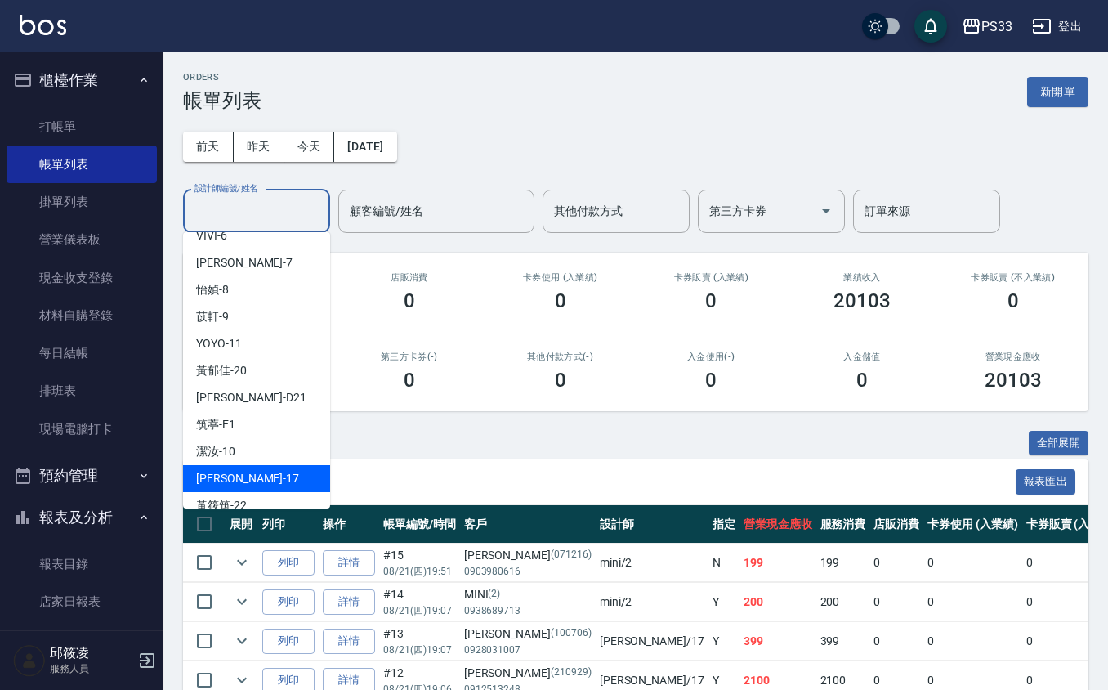
drag, startPoint x: 265, startPoint y: 443, endPoint x: 256, endPoint y: 453, distance: 13.3
click at [256, 453] on ul "Rube -1 mini -2 瑜[PERSON_NAME] -3 書宜 -5 VIVI -6 Joann -7 怡媜 -8 [PERSON_NAME] -9…" at bounding box center [256, 370] width 147 height 276
click at [256, 465] on div "[PERSON_NAME] -17" at bounding box center [256, 478] width 147 height 27
type input "[PERSON_NAME]-17"
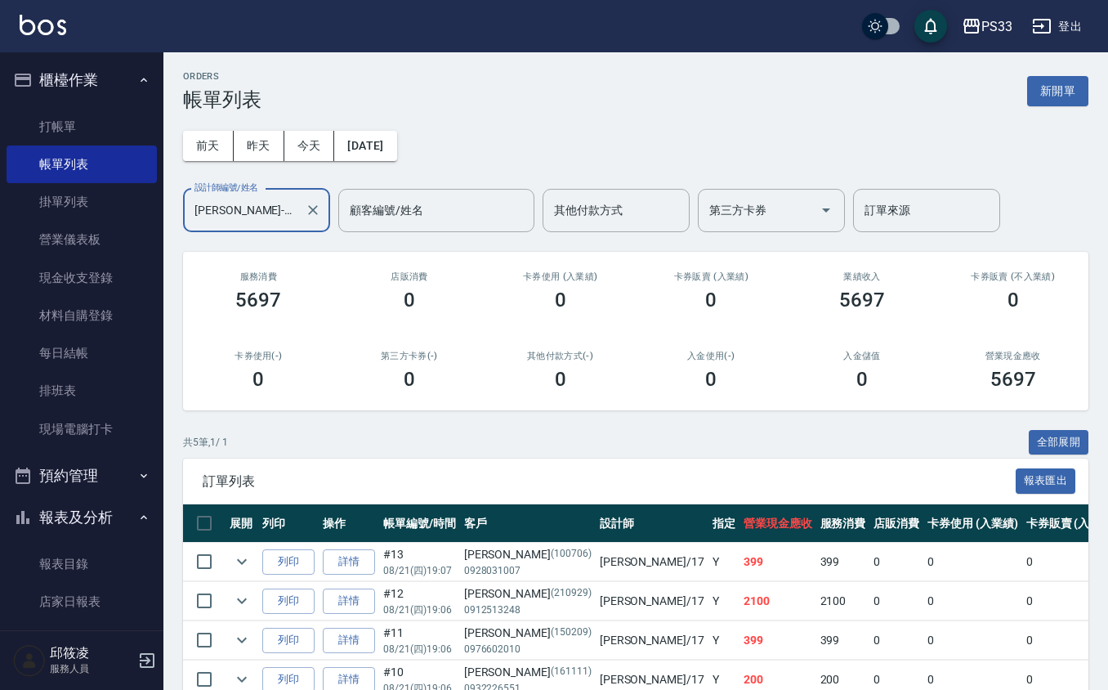
scroll to position [0, 0]
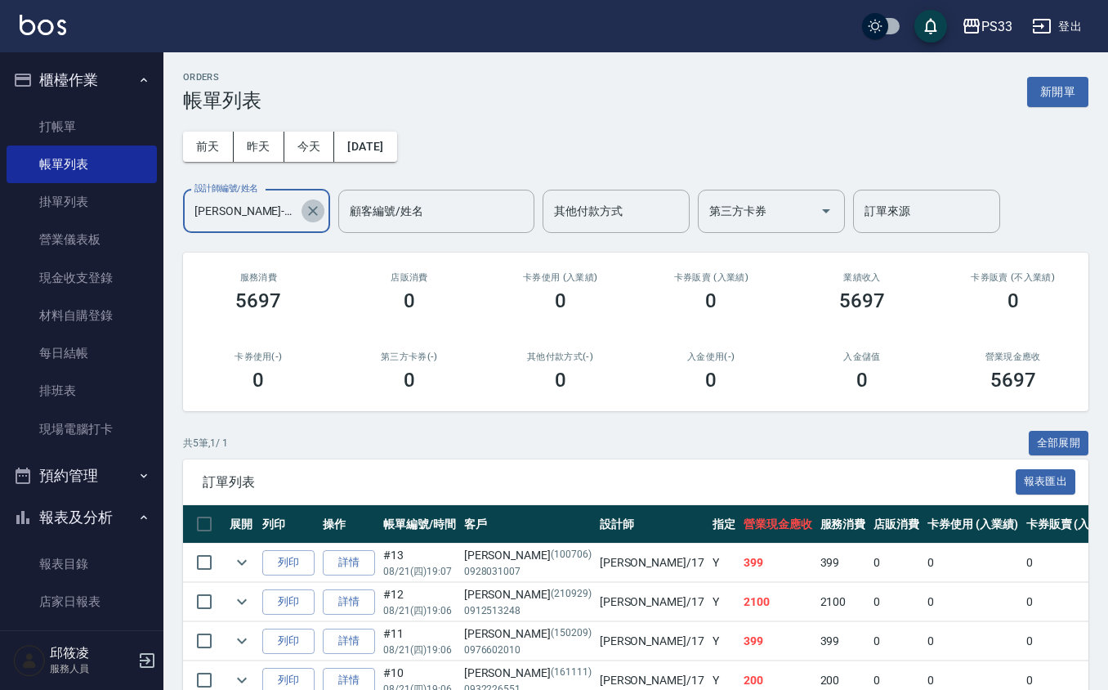
click at [318, 208] on icon "Clear" at bounding box center [313, 211] width 16 height 16
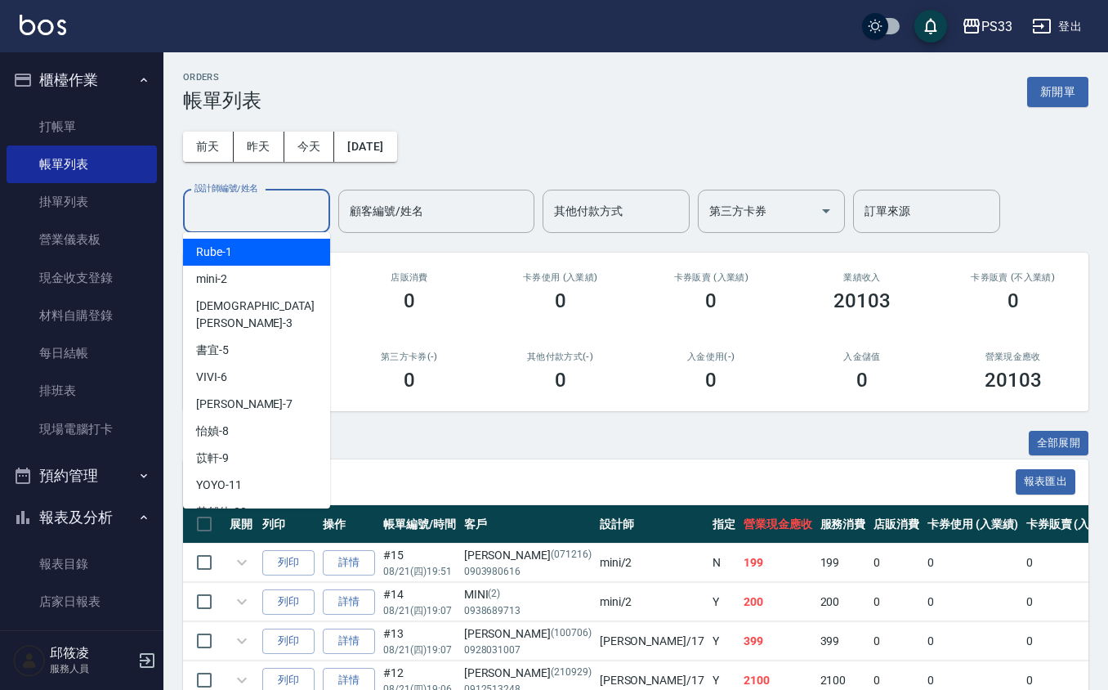
click at [285, 210] on input "設計師編號/姓名" at bounding box center [256, 211] width 132 height 29
click at [232, 275] on div "mini -2" at bounding box center [256, 279] width 147 height 27
type input "mini-2"
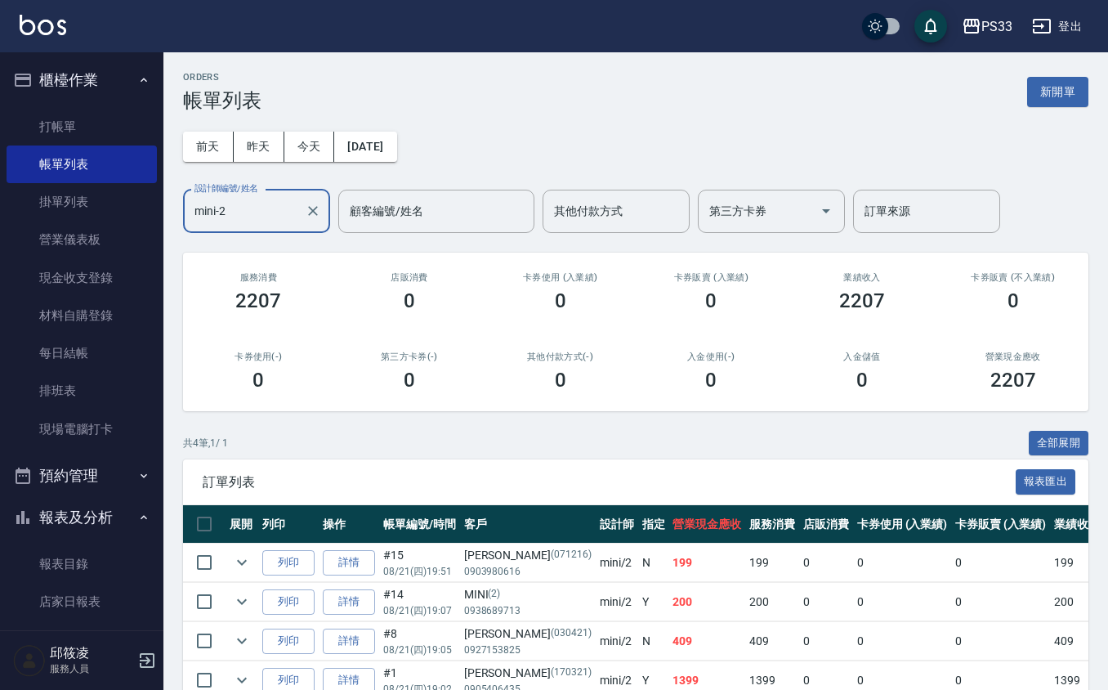
scroll to position [93, 0]
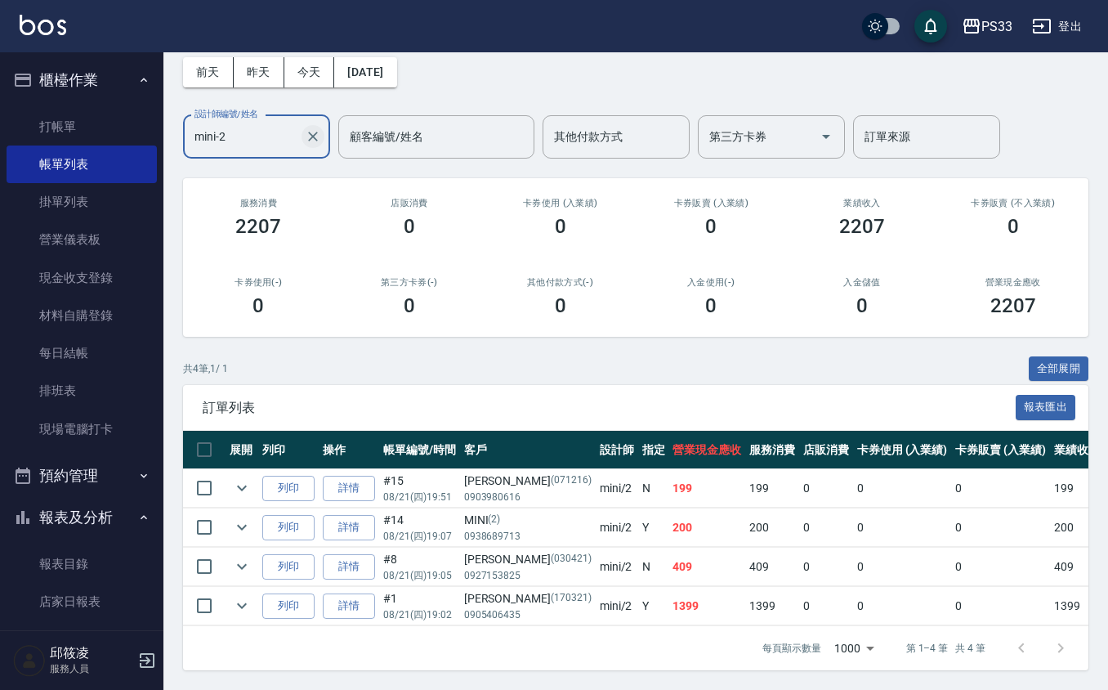
click at [310, 128] on icon "Clear" at bounding box center [313, 136] width 16 height 16
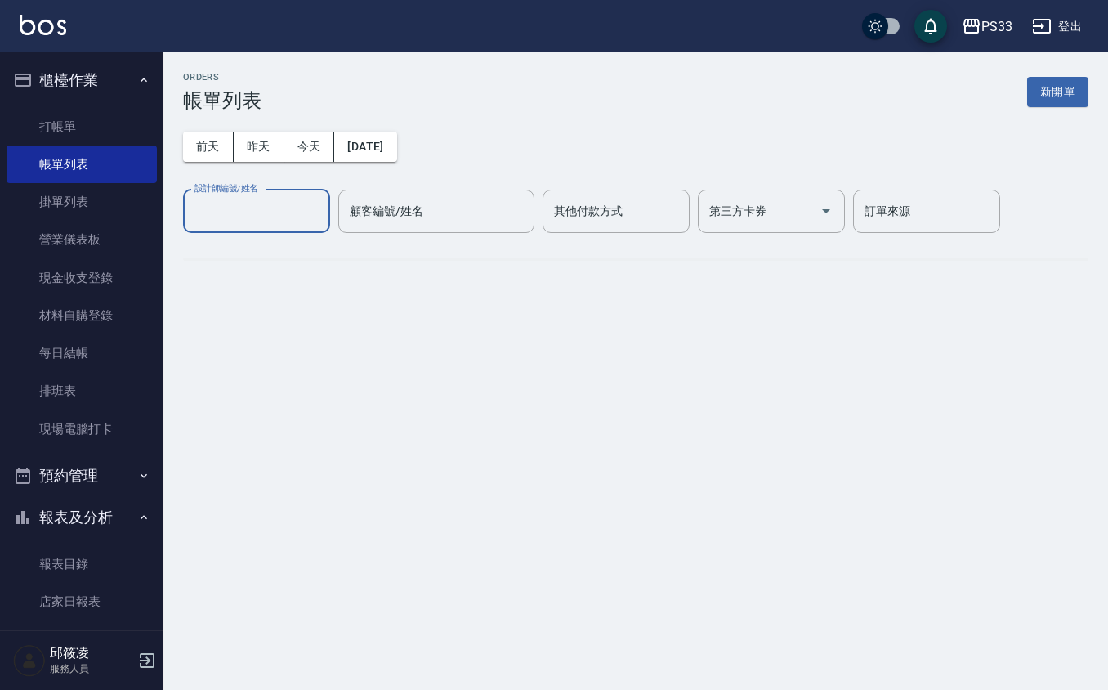
scroll to position [0, 0]
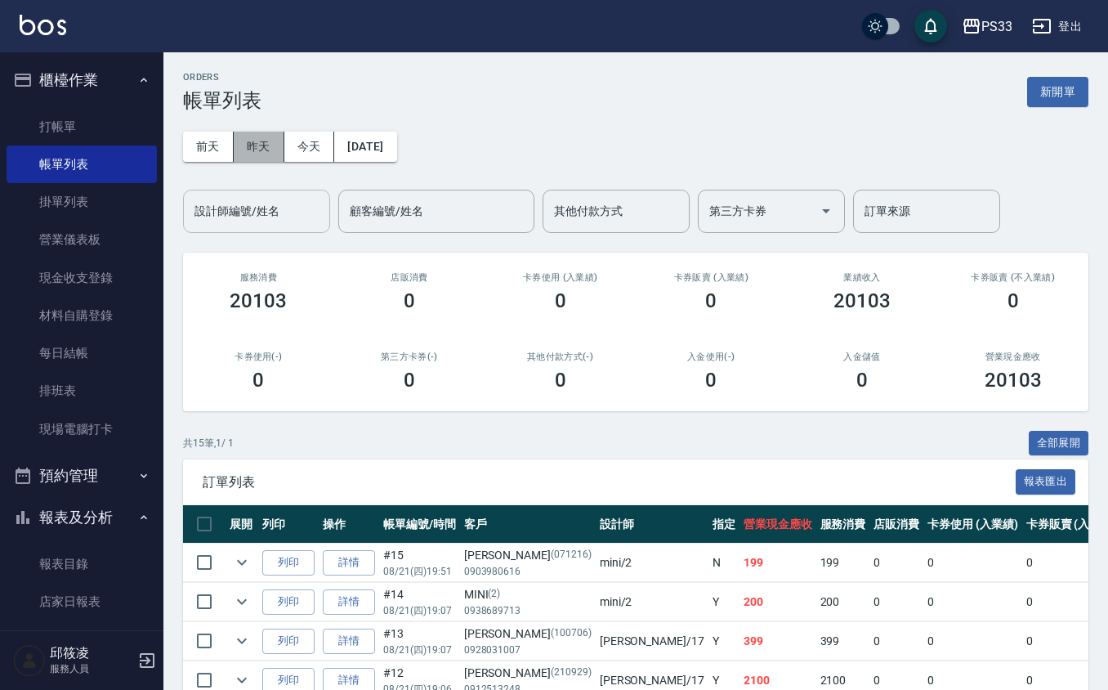
click at [259, 154] on button "昨天" at bounding box center [259, 147] width 51 height 30
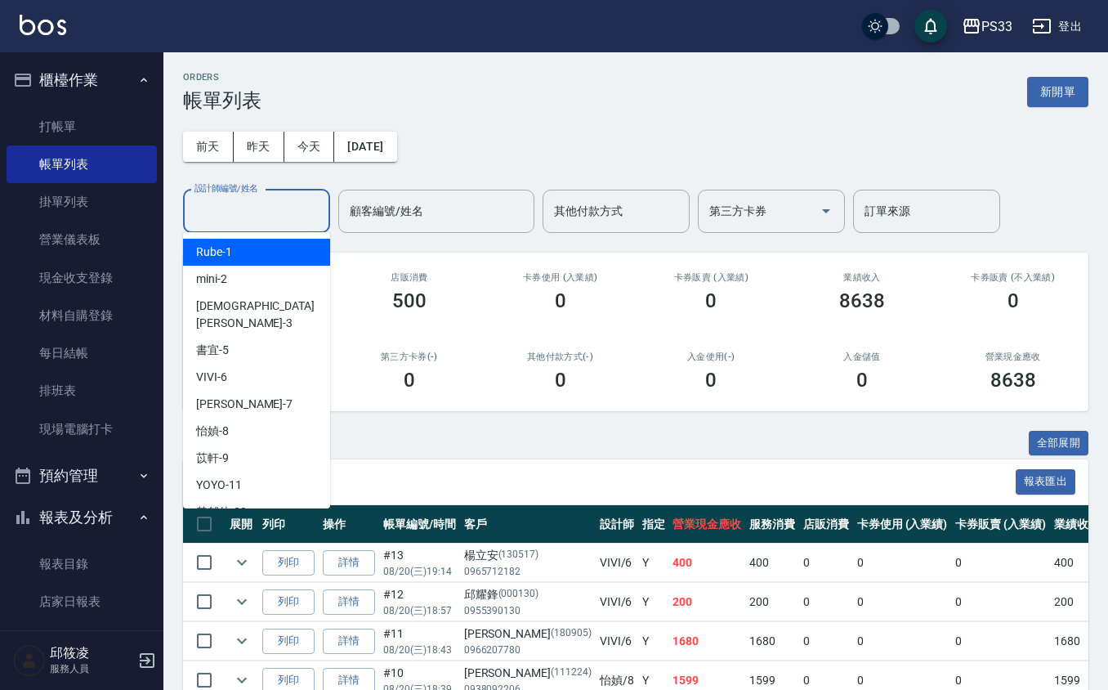
click at [242, 220] on input "設計師編號/姓名" at bounding box center [256, 211] width 132 height 29
click at [265, 285] on div "mini -2" at bounding box center [256, 279] width 147 height 27
type input "mini-2"
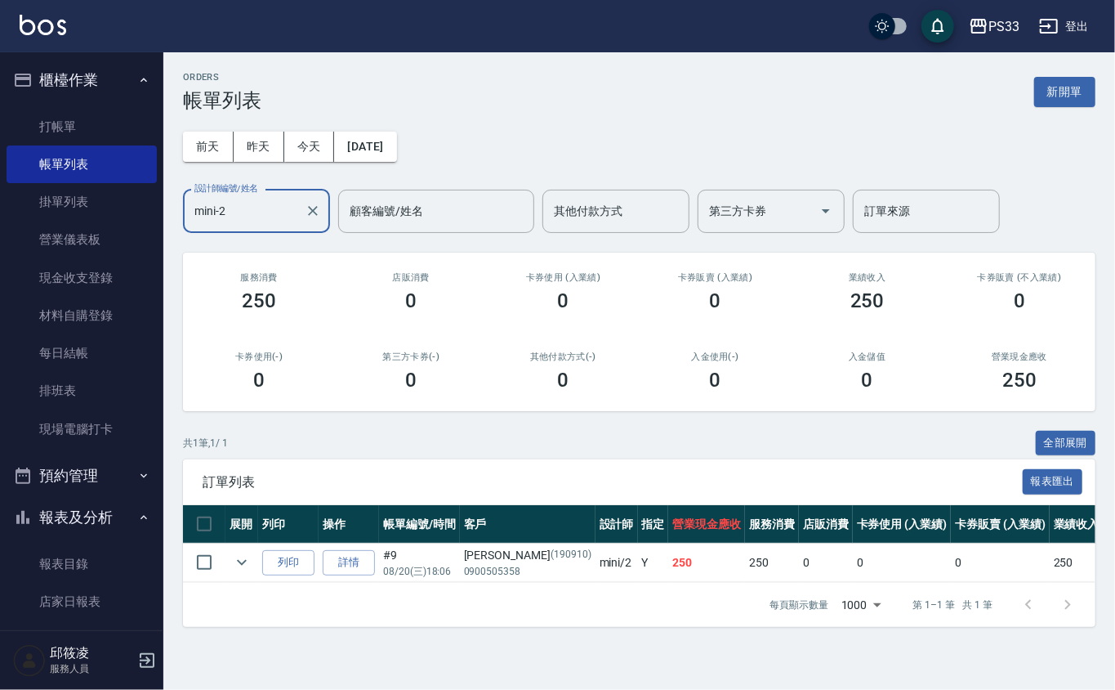
click at [301, 219] on div at bounding box center [311, 211] width 21 height 43
click at [306, 214] on icon "Clear" at bounding box center [313, 211] width 16 height 16
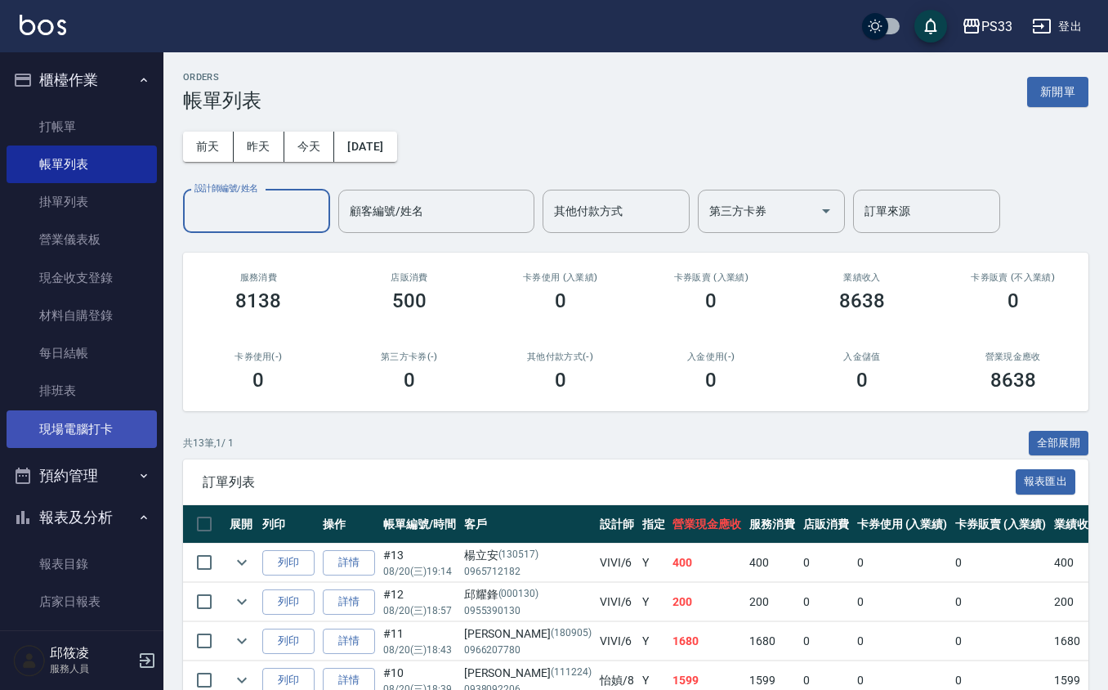
click at [112, 416] on link "現場電腦打卡" at bounding box center [82, 429] width 150 height 38
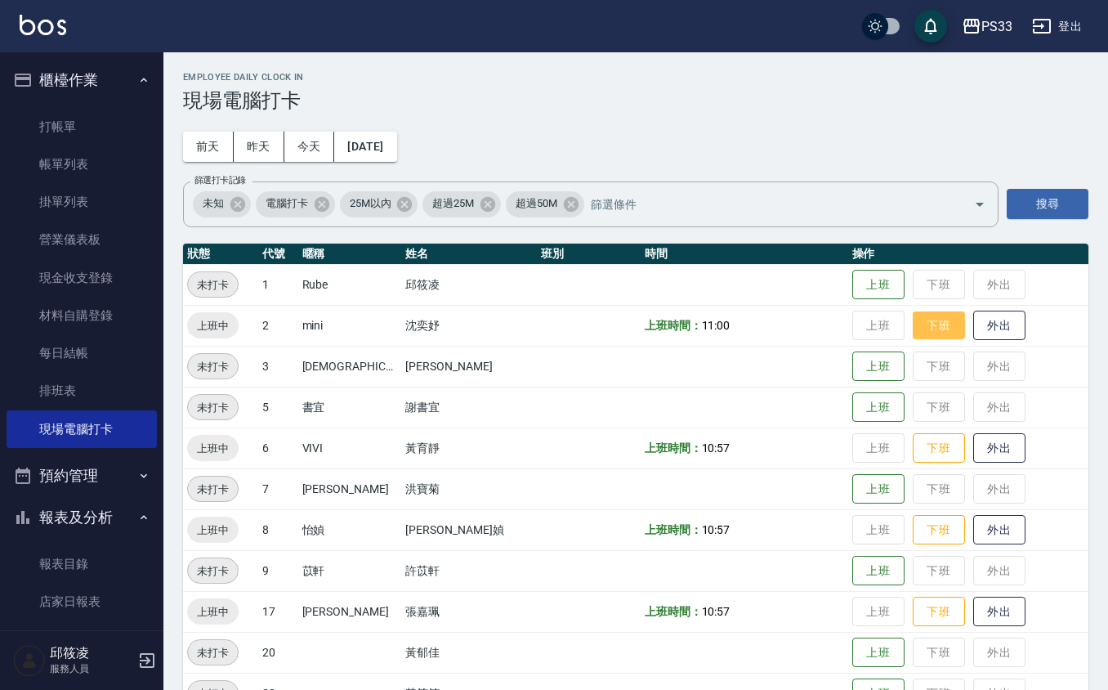
click at [926, 331] on button "下班" at bounding box center [939, 325] width 52 height 29
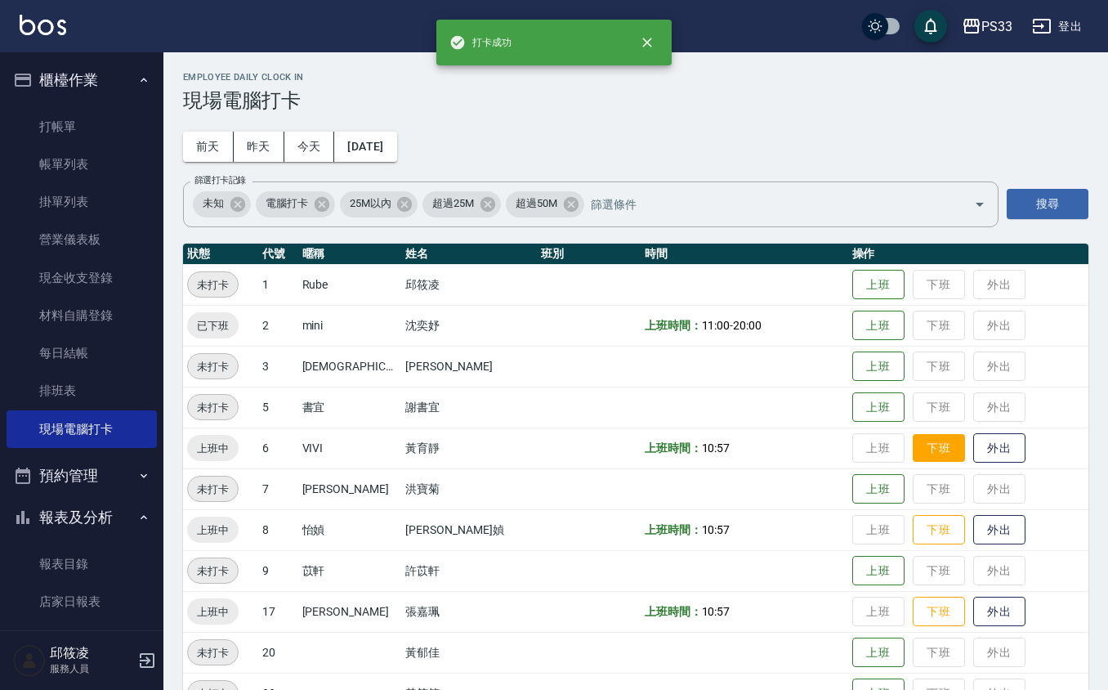
click at [913, 449] on button "下班" at bounding box center [939, 448] width 52 height 29
click at [913, 523] on button "下班" at bounding box center [939, 530] width 52 height 29
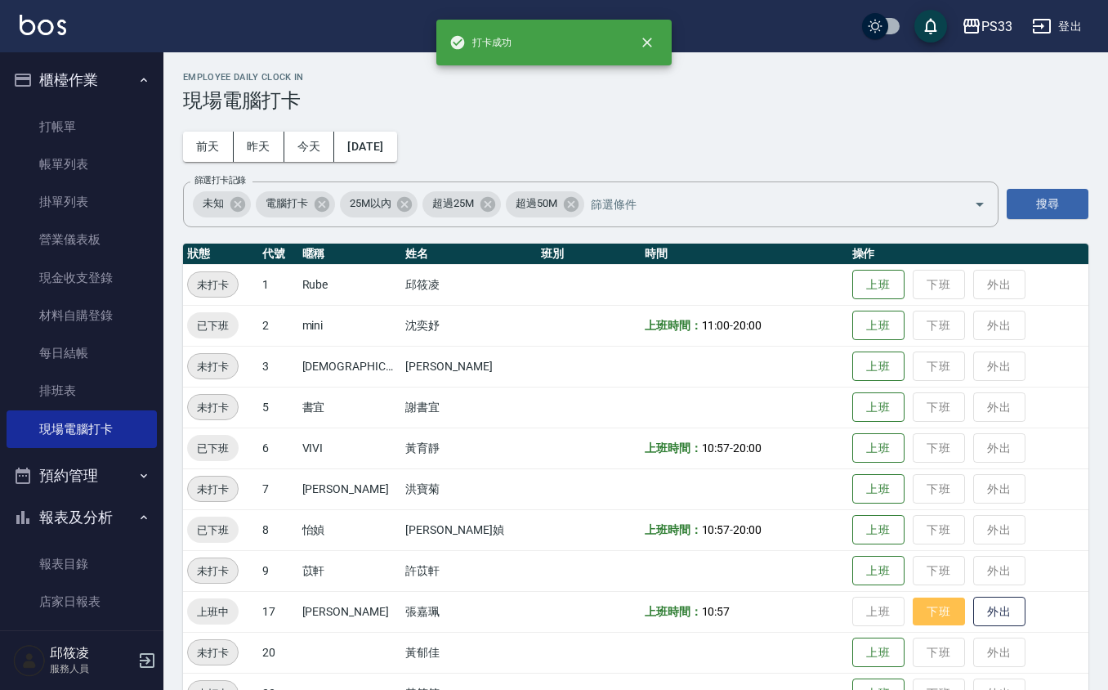
click at [920, 618] on button "下班" at bounding box center [939, 611] width 52 height 29
